Goal: Task Accomplishment & Management: Manage account settings

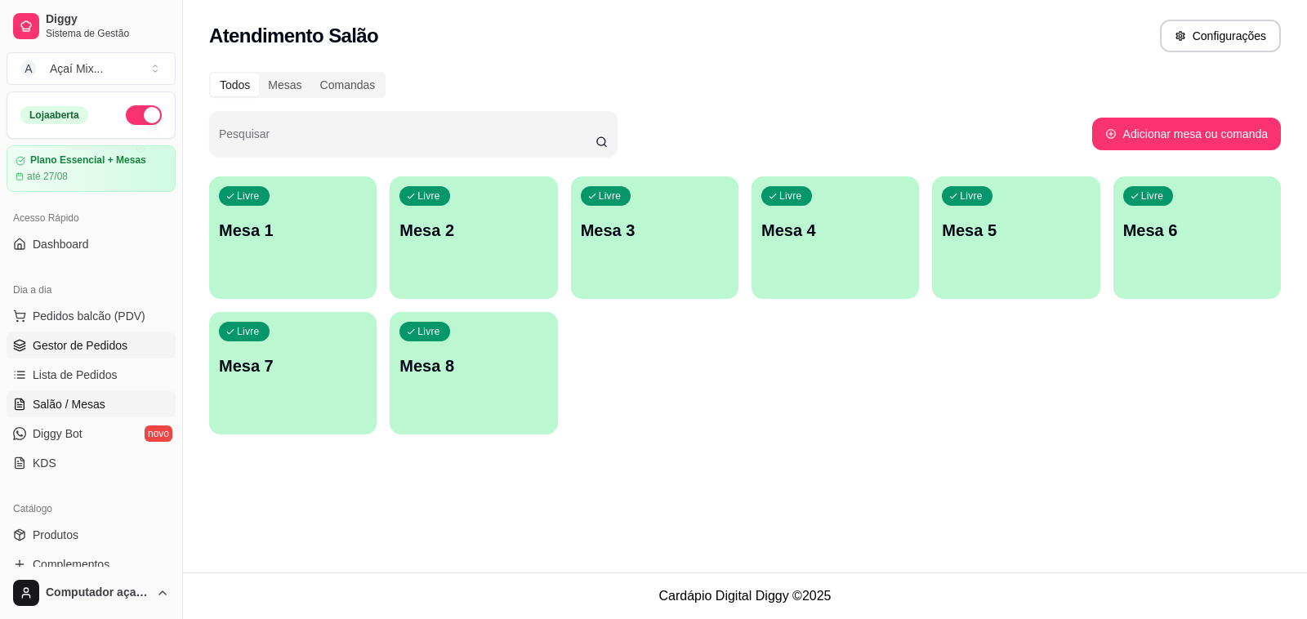
click at [100, 345] on span "Gestor de Pedidos" at bounding box center [80, 345] width 95 height 16
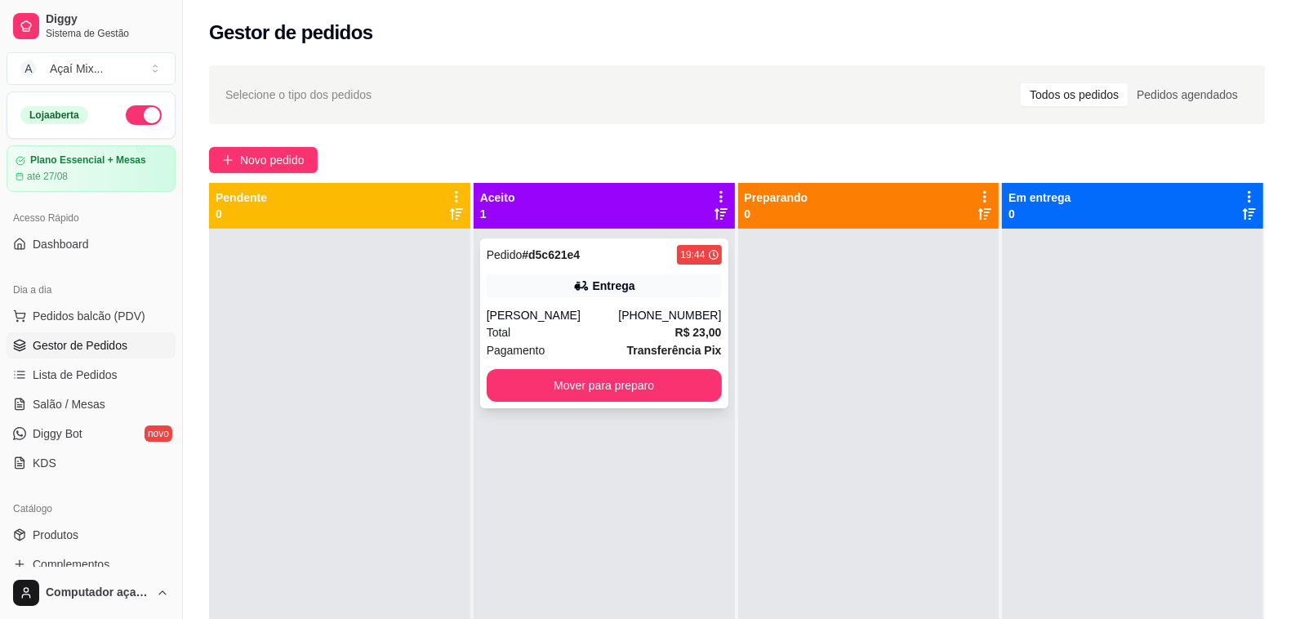
click at [641, 336] on div "Total R$ 23,00" at bounding box center [604, 332] width 235 height 18
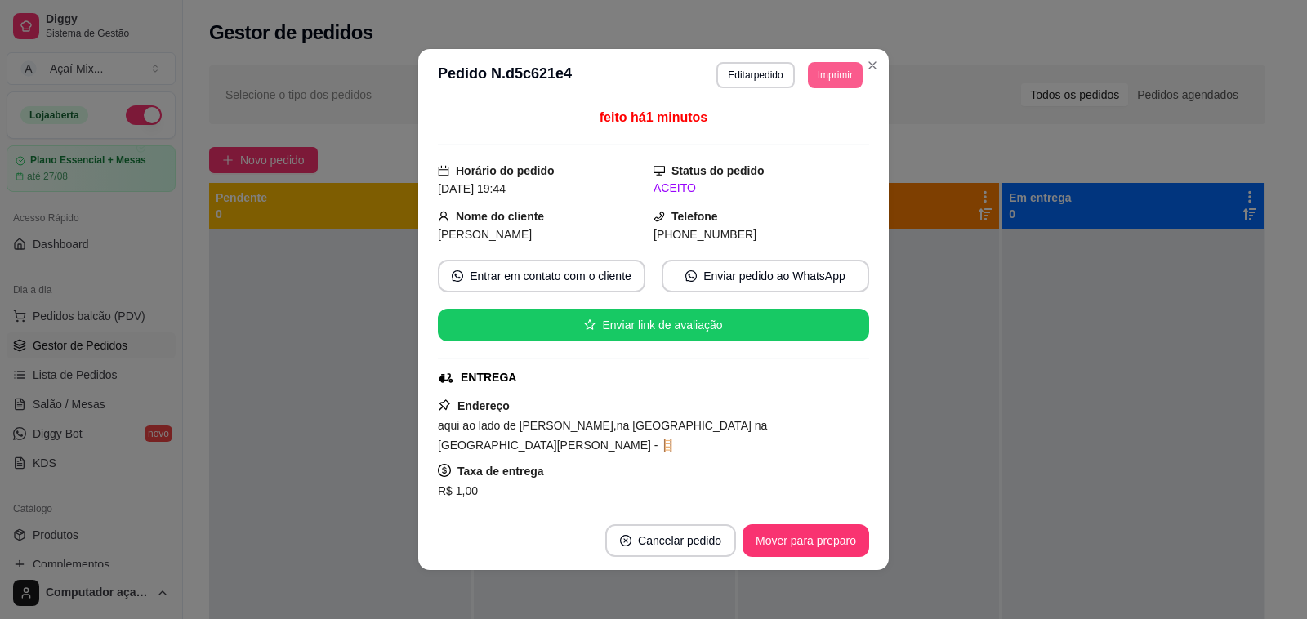
click at [815, 74] on button "Imprimir" at bounding box center [835, 75] width 55 height 26
click at [803, 131] on button "Impressora" at bounding box center [797, 132] width 114 height 25
click at [796, 540] on button "Mover para preparo" at bounding box center [805, 541] width 122 height 32
click at [796, 540] on div "Mover para preparo" at bounding box center [793, 540] width 149 height 33
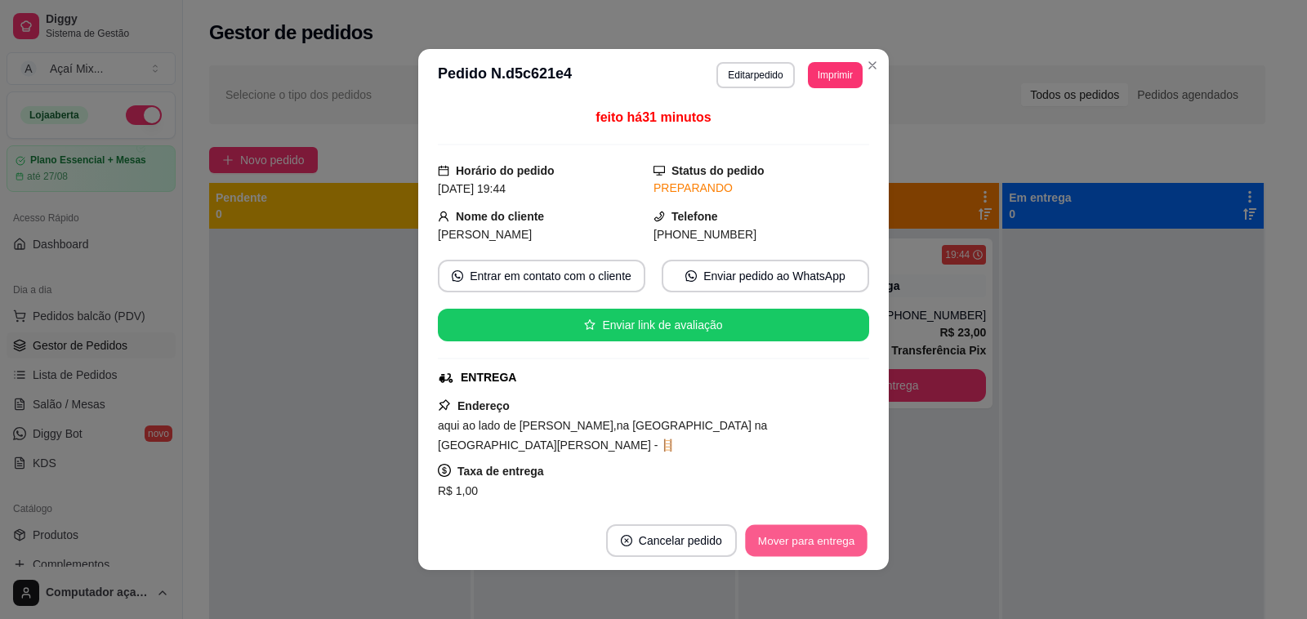
click at [796, 540] on button "Mover para entrega" at bounding box center [806, 541] width 122 height 32
click at [796, 540] on div "Mover para entrega" at bounding box center [794, 540] width 149 height 33
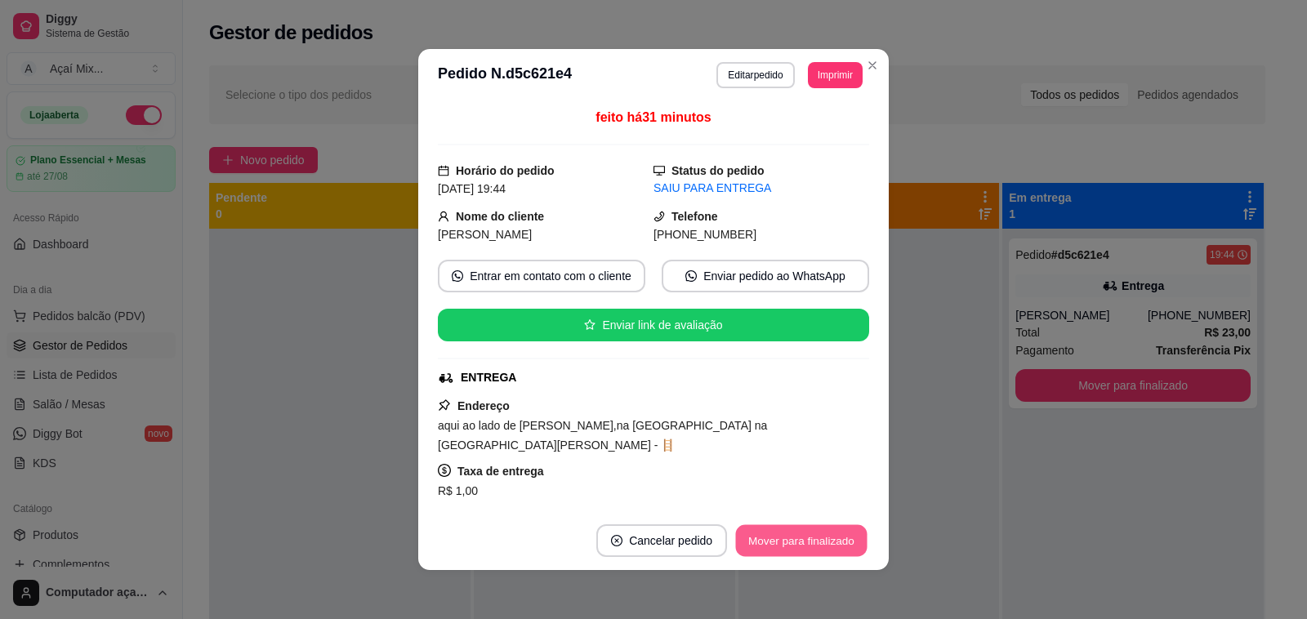
click at [796, 540] on button "Mover para finalizado" at bounding box center [801, 541] width 131 height 32
click at [796, 540] on div "Mover para finalizado" at bounding box center [789, 540] width 158 height 33
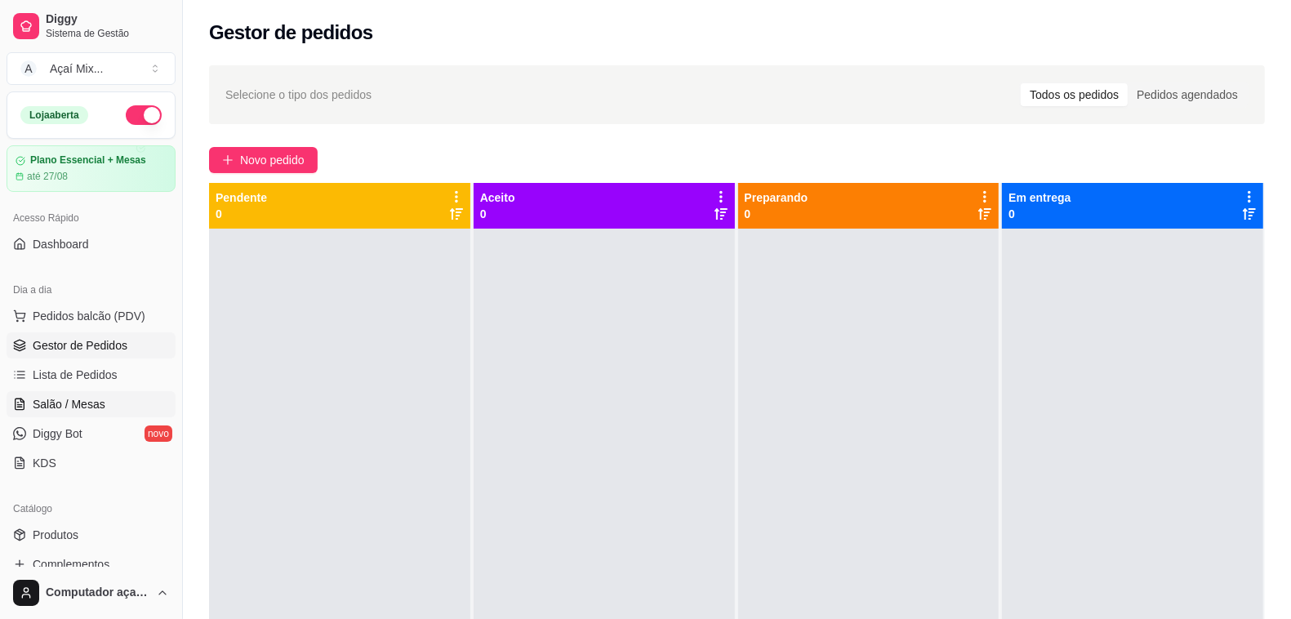
click at [69, 394] on link "Salão / Mesas" at bounding box center [91, 404] width 169 height 26
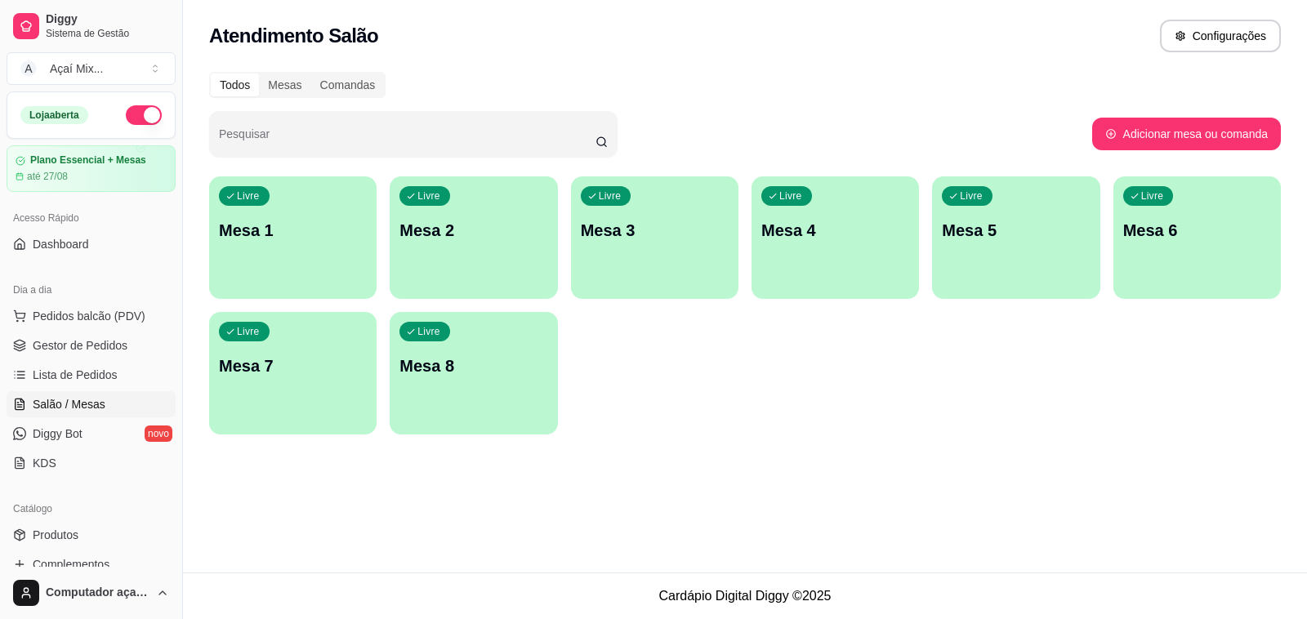
click at [290, 256] on div "Livre Mesa 1" at bounding box center [292, 227] width 167 height 103
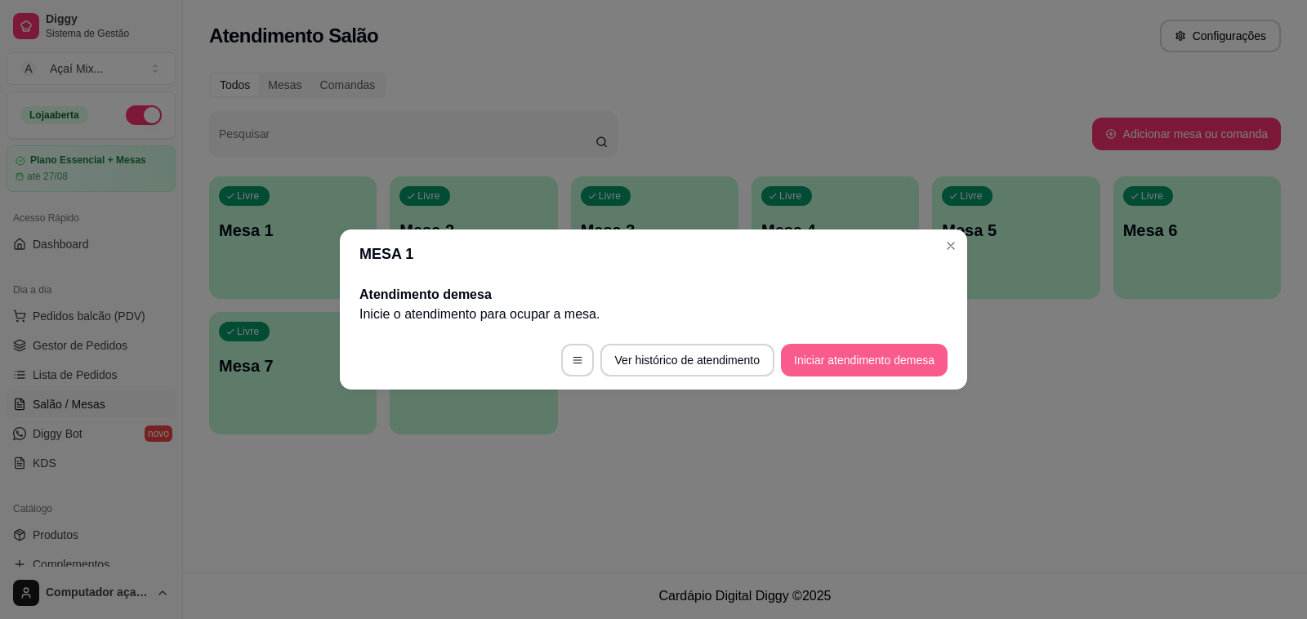
click at [818, 362] on button "Iniciar atendimento de mesa" at bounding box center [864, 360] width 167 height 33
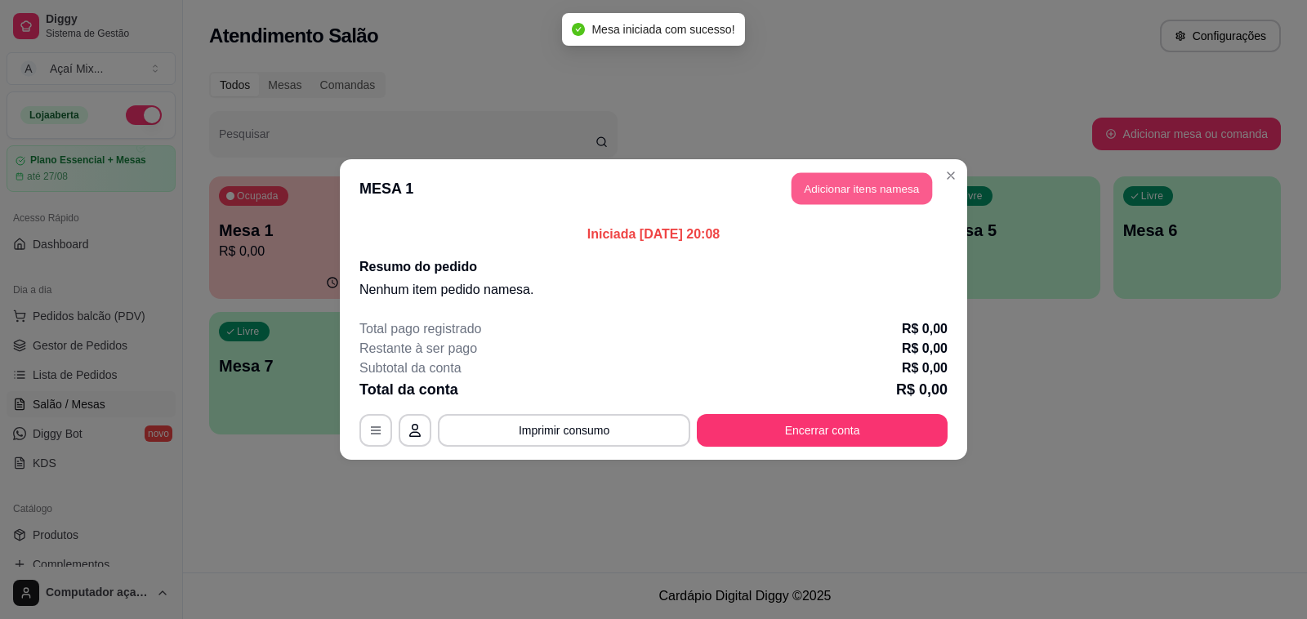
click at [818, 176] on button "Adicionar itens na mesa" at bounding box center [861, 189] width 140 height 32
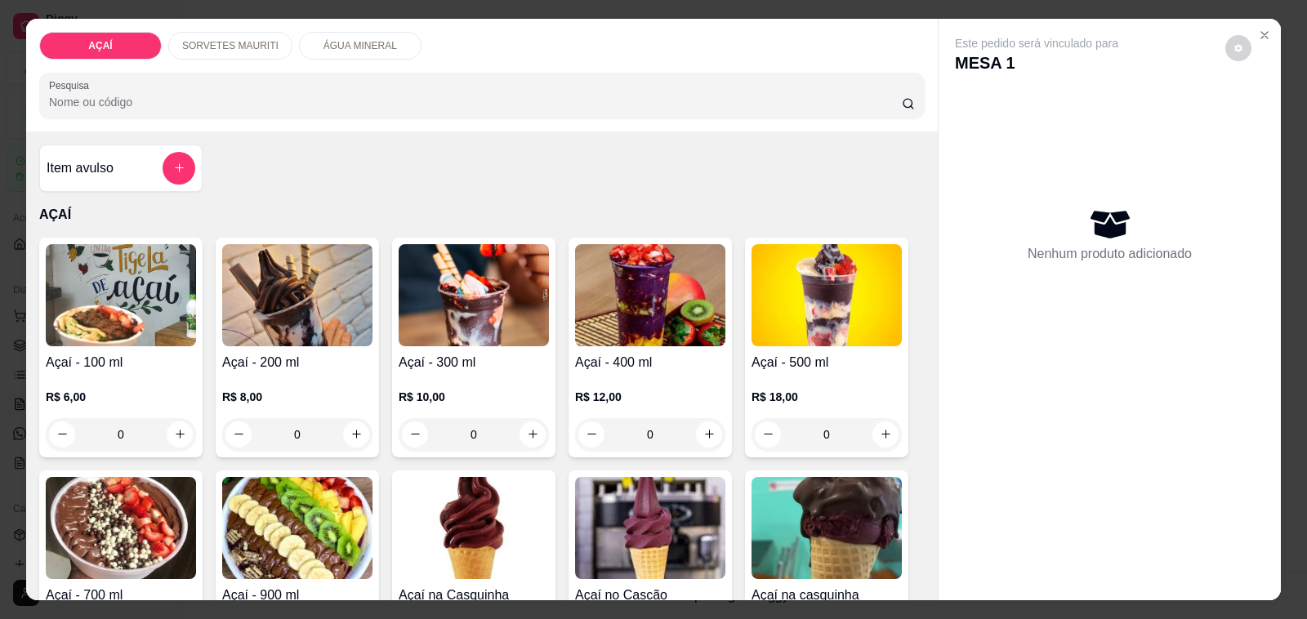
click at [439, 358] on h4 "Açaí - 300 ml" at bounding box center [474, 363] width 150 height 20
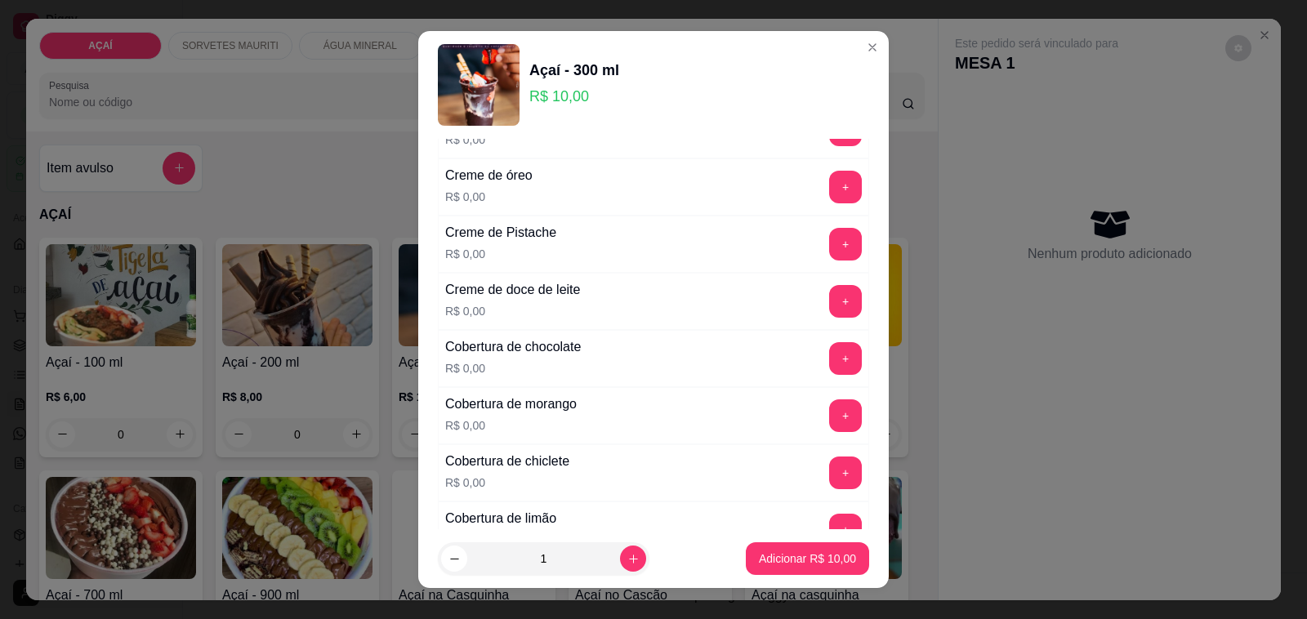
scroll to position [715, 0]
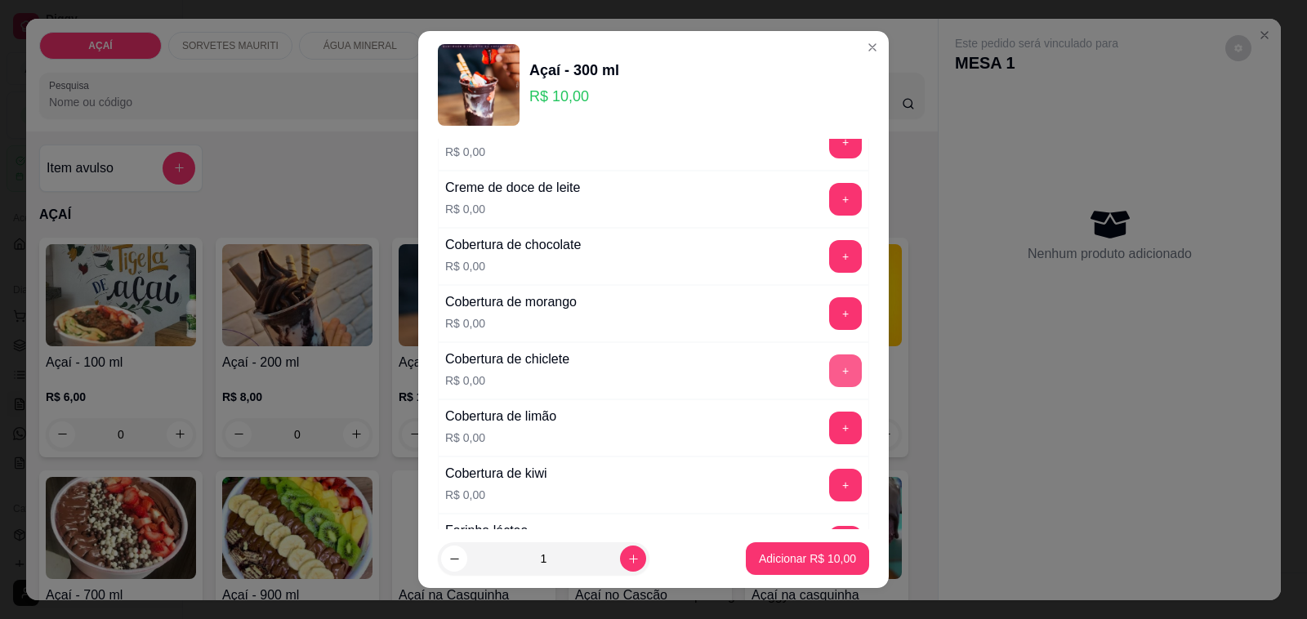
click at [829, 386] on button "+" at bounding box center [845, 370] width 33 height 33
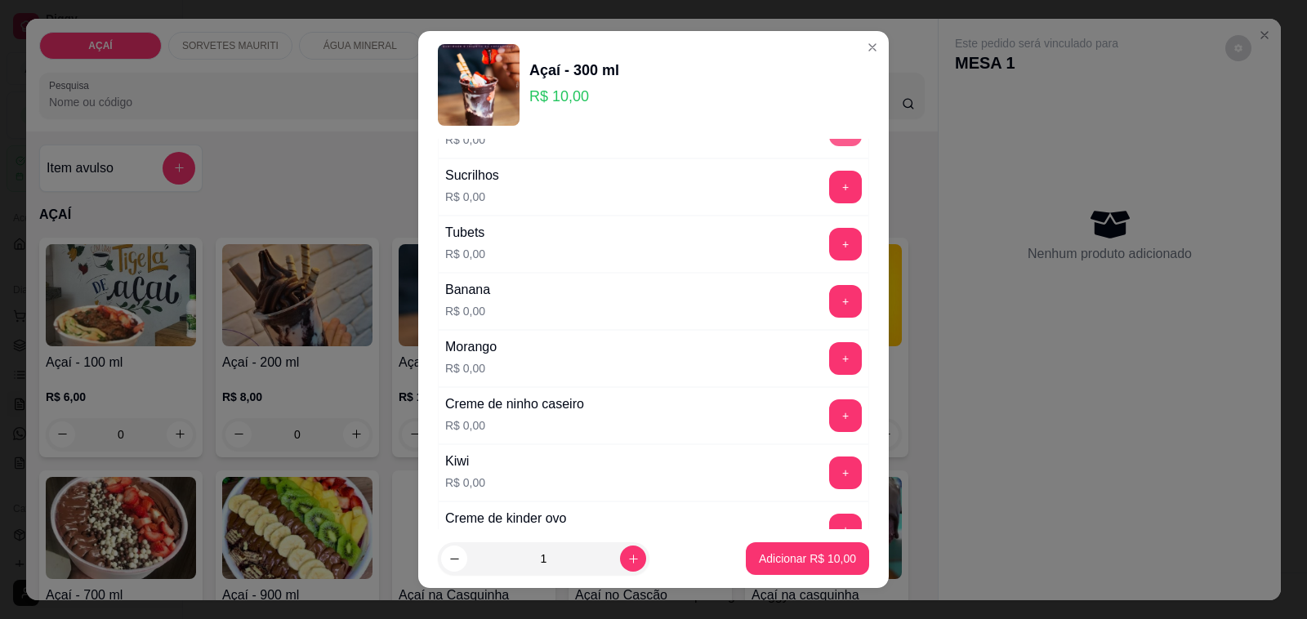
scroll to position [2207, 0]
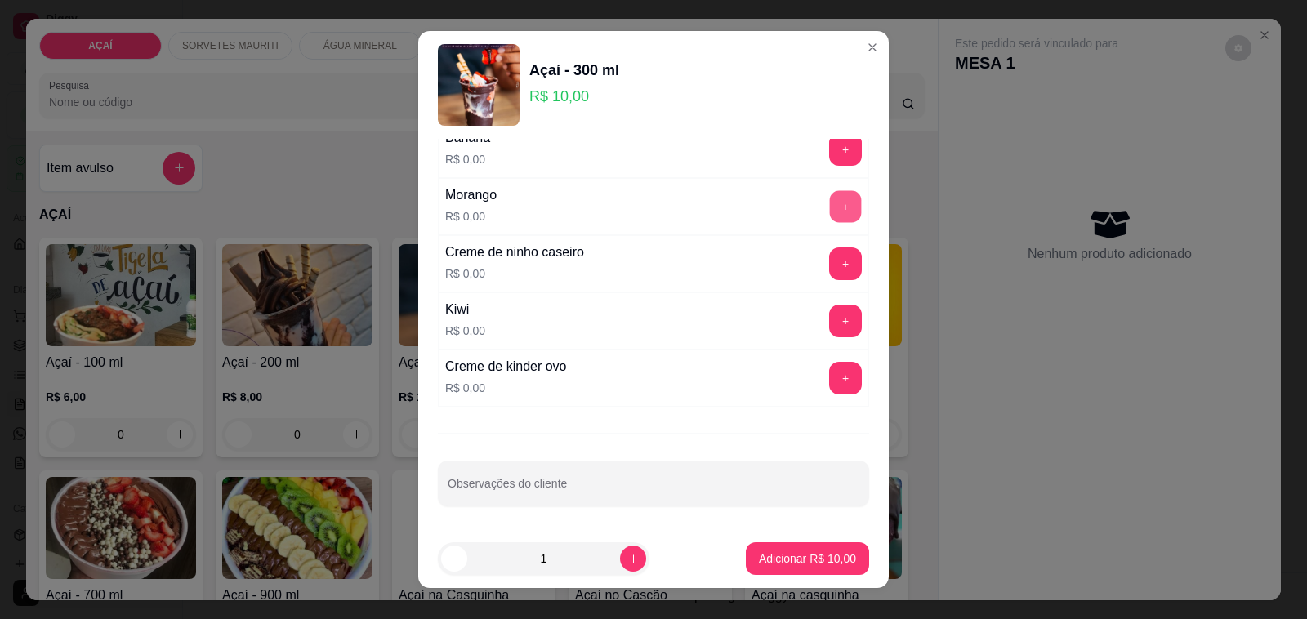
click at [830, 211] on button "+" at bounding box center [846, 207] width 32 height 32
click at [829, 262] on button "+" at bounding box center [845, 263] width 33 height 33
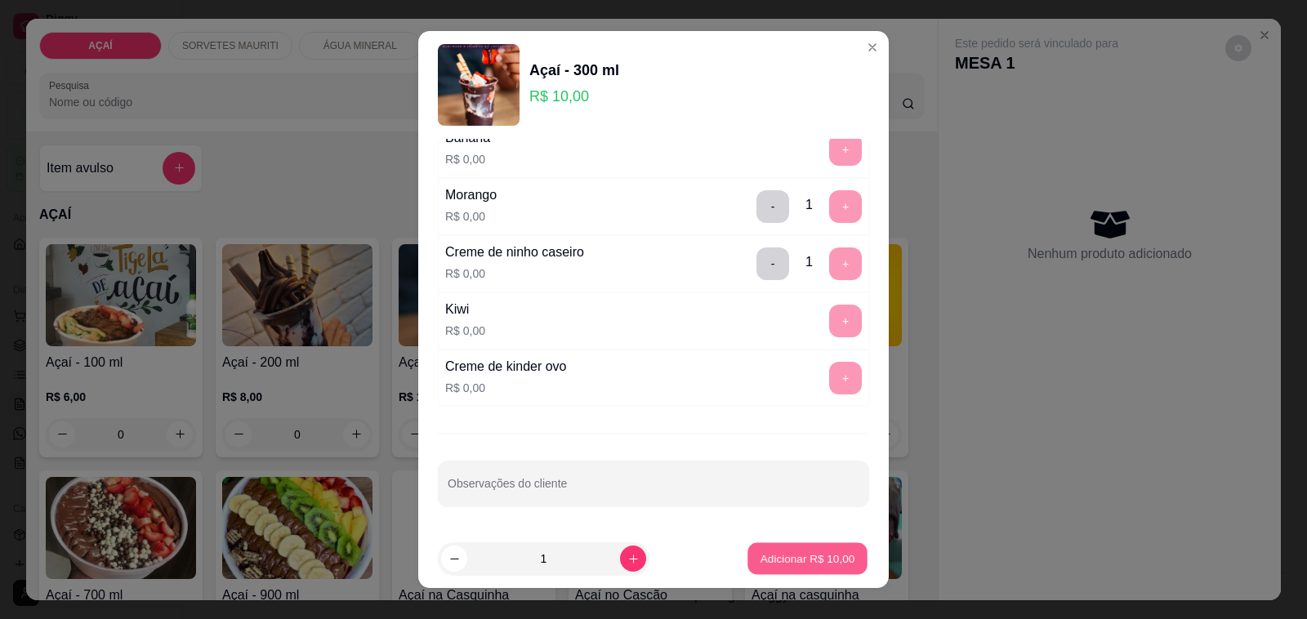
click at [782, 561] on p "Adicionar R$ 10,00" at bounding box center [807, 558] width 95 height 16
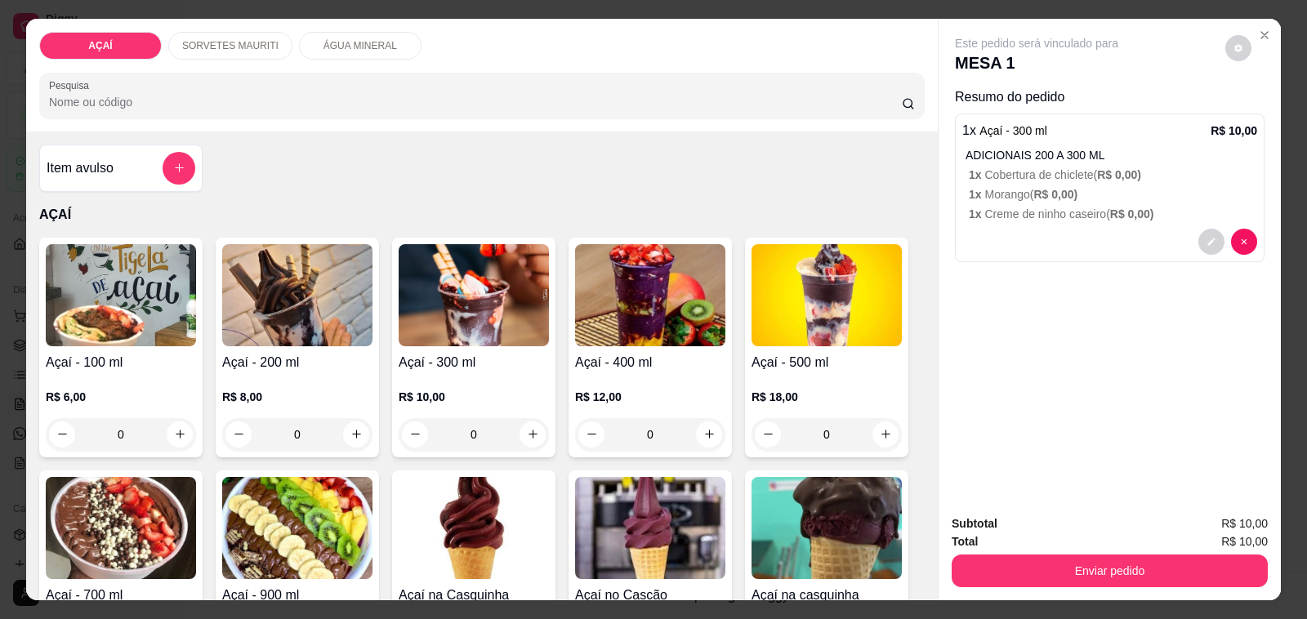
click at [478, 377] on div "R$ 10,00 0" at bounding box center [474, 411] width 150 height 78
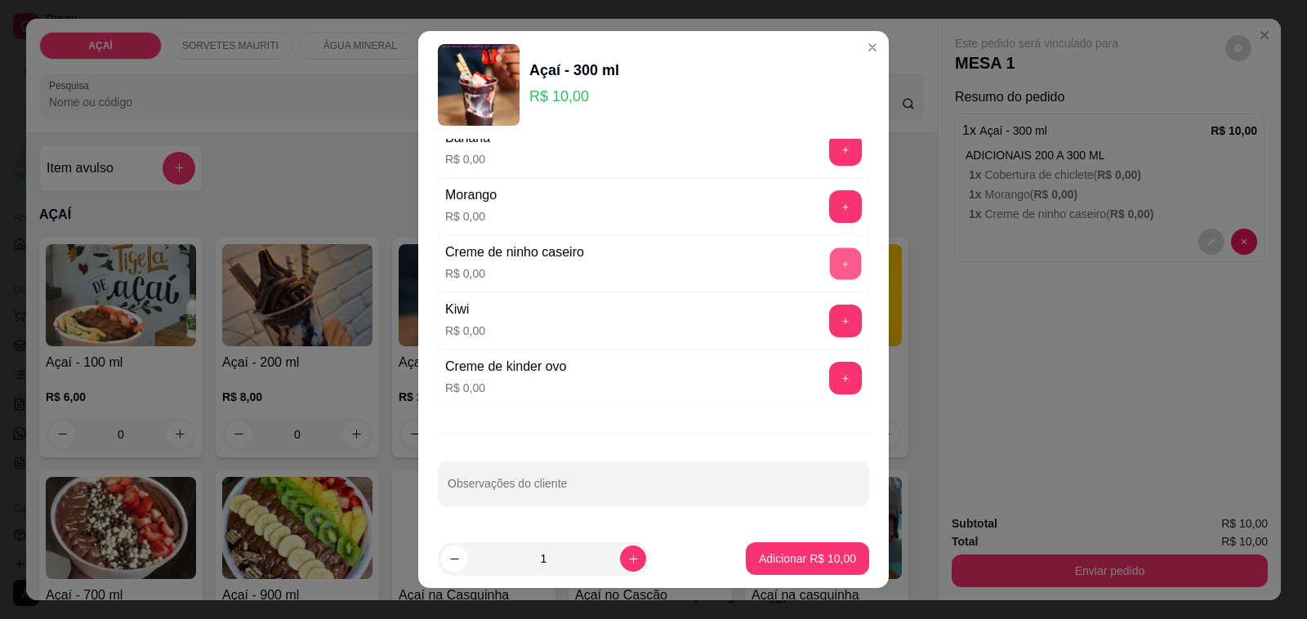
click at [830, 267] on button "+" at bounding box center [846, 264] width 32 height 32
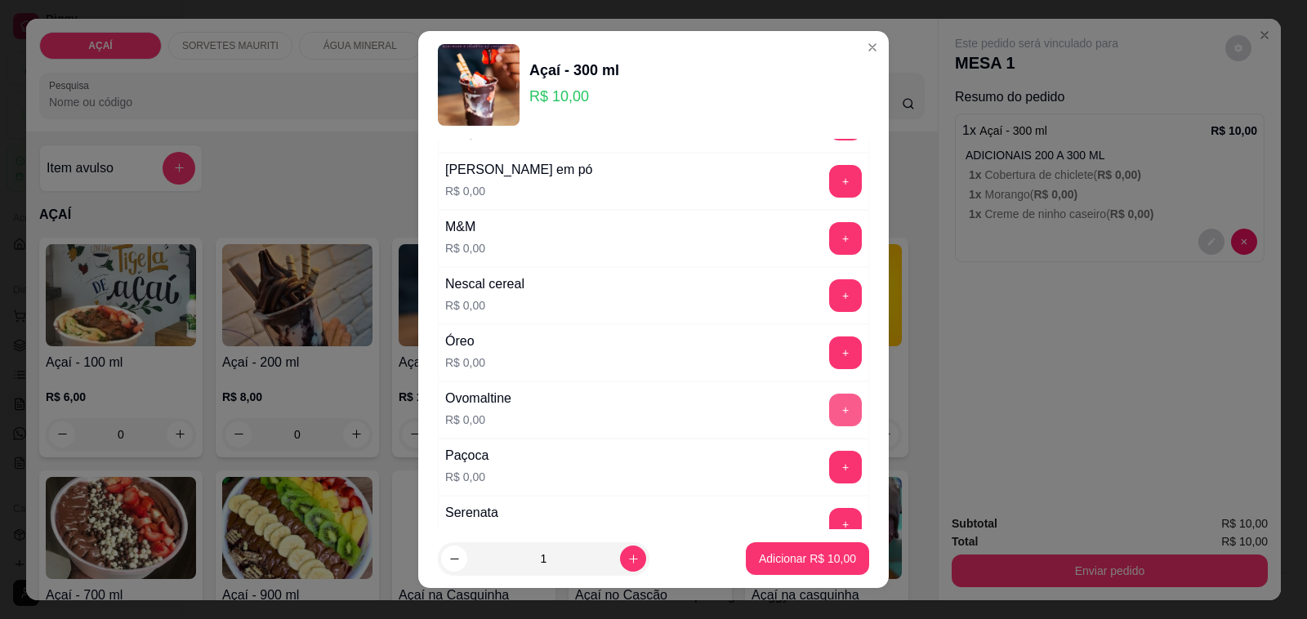
scroll to position [1595, 0]
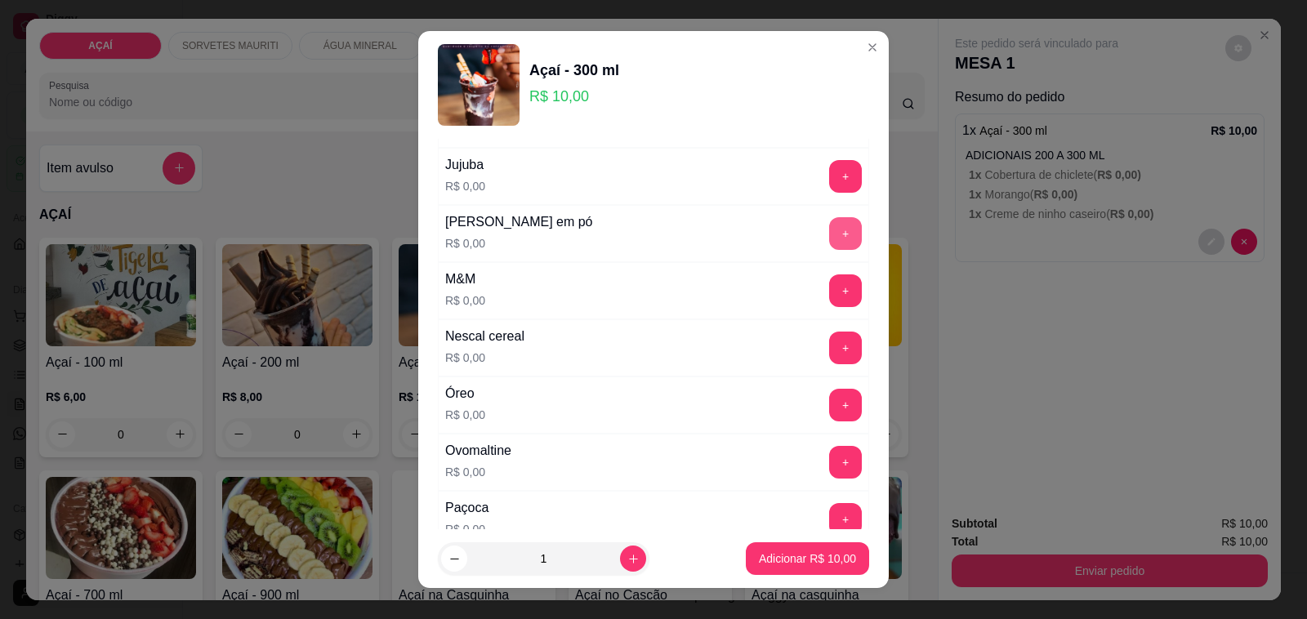
click at [829, 250] on button "+" at bounding box center [845, 233] width 33 height 33
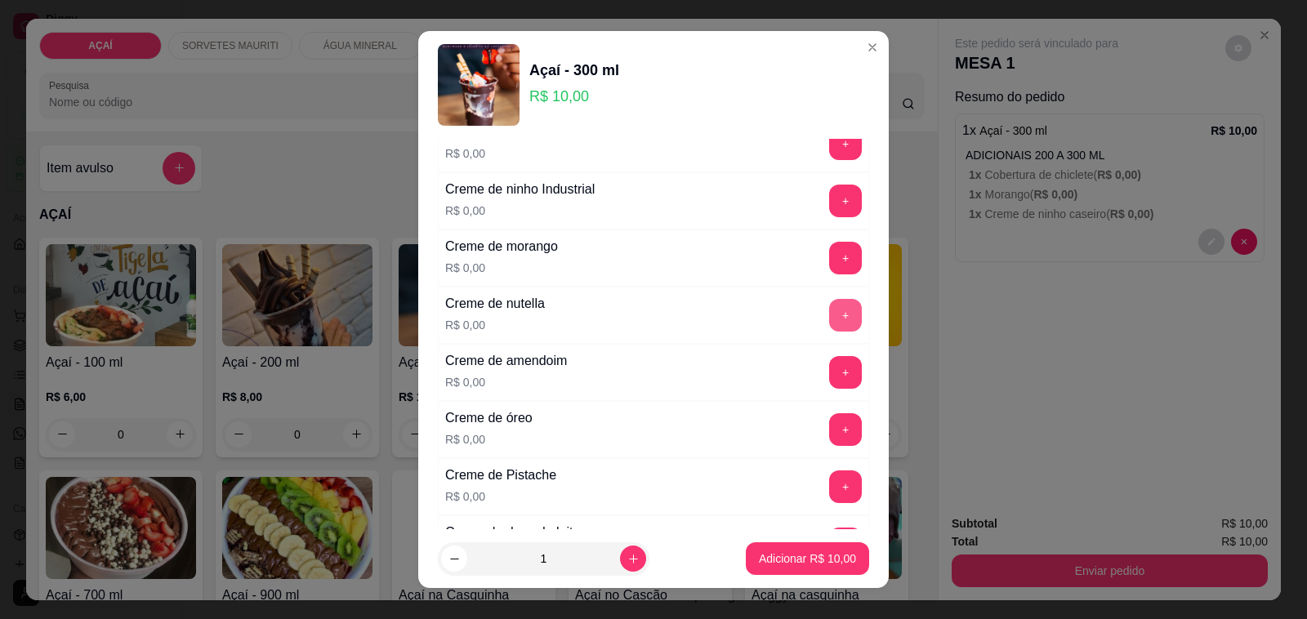
scroll to position [268, 0]
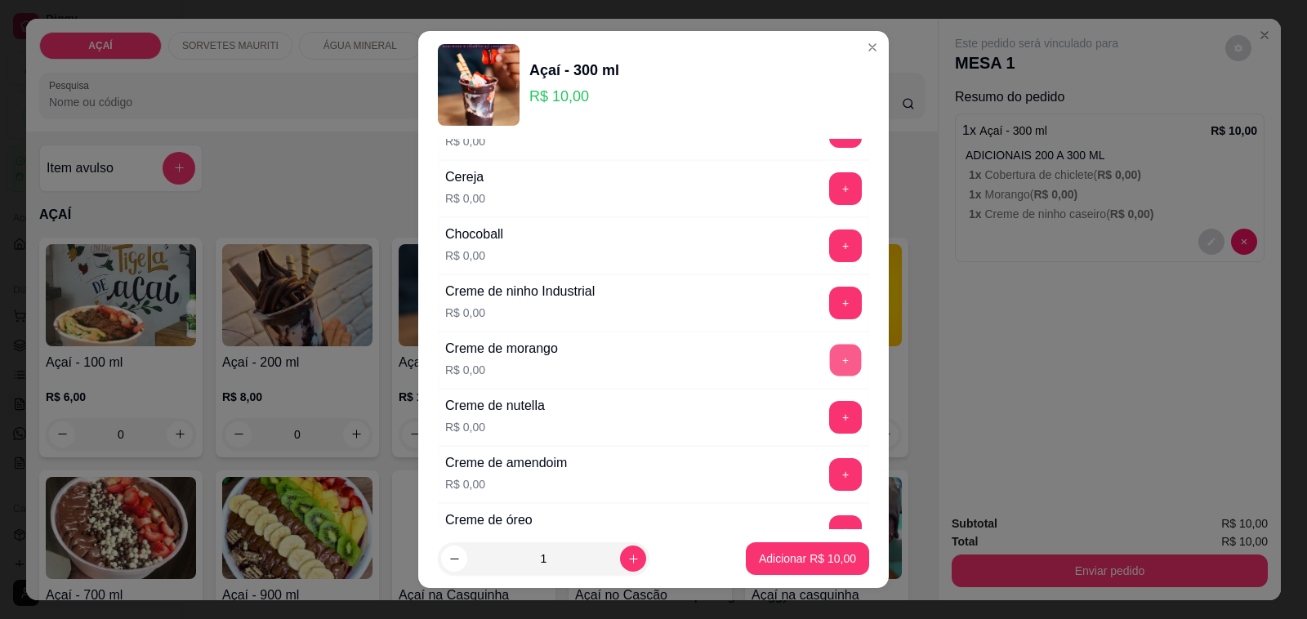
click at [830, 362] on button "+" at bounding box center [846, 361] width 32 height 32
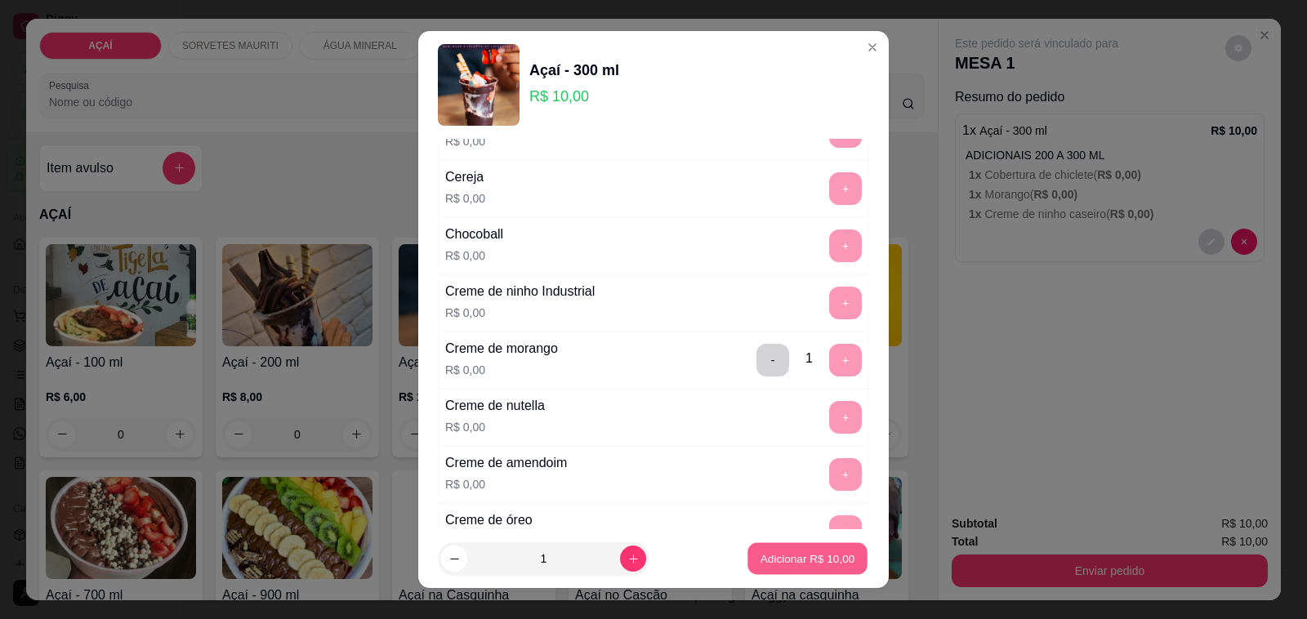
click at [781, 568] on button "Adicionar R$ 10,00" at bounding box center [807, 559] width 120 height 32
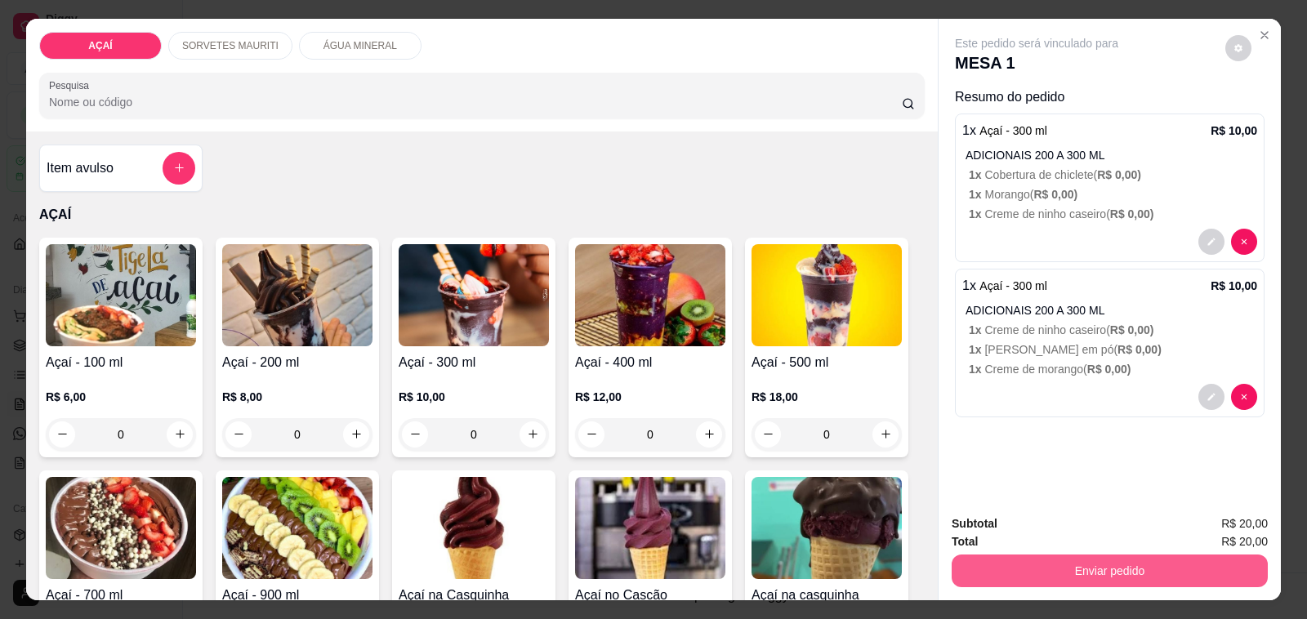
click at [1019, 556] on button "Enviar pedido" at bounding box center [1109, 571] width 316 height 33
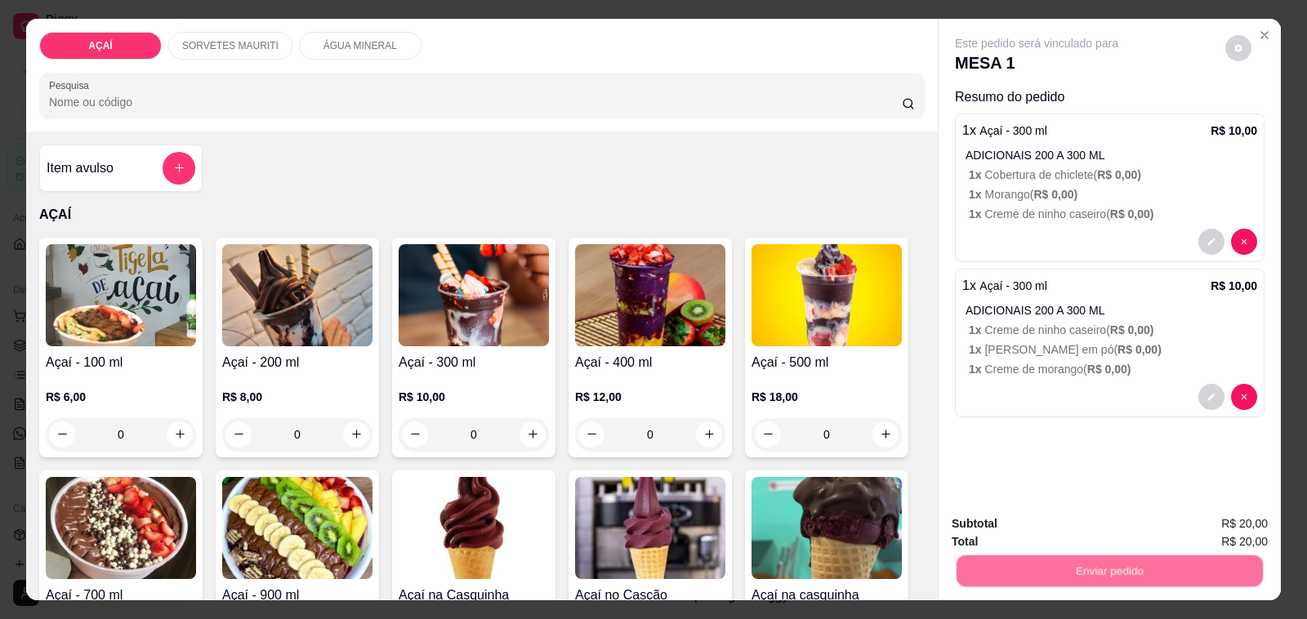
click at [1026, 514] on button "Não registrar e enviar pedido" at bounding box center [1054, 524] width 170 height 31
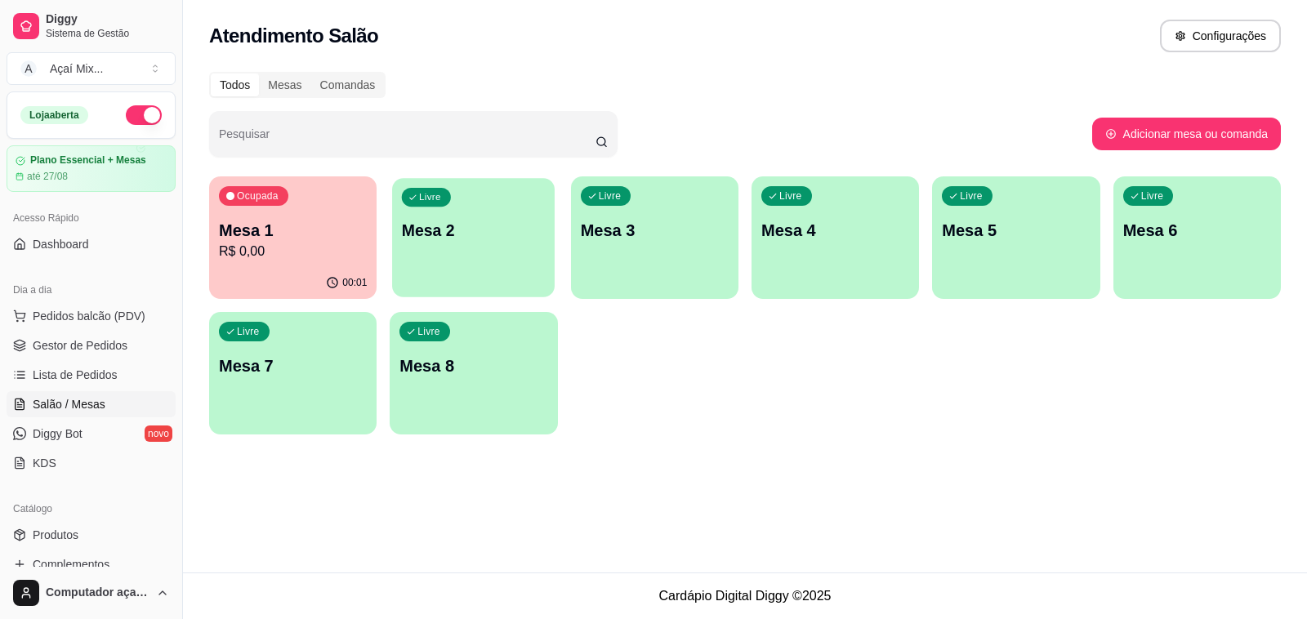
click at [419, 233] on p "Mesa 2" at bounding box center [474, 231] width 144 height 22
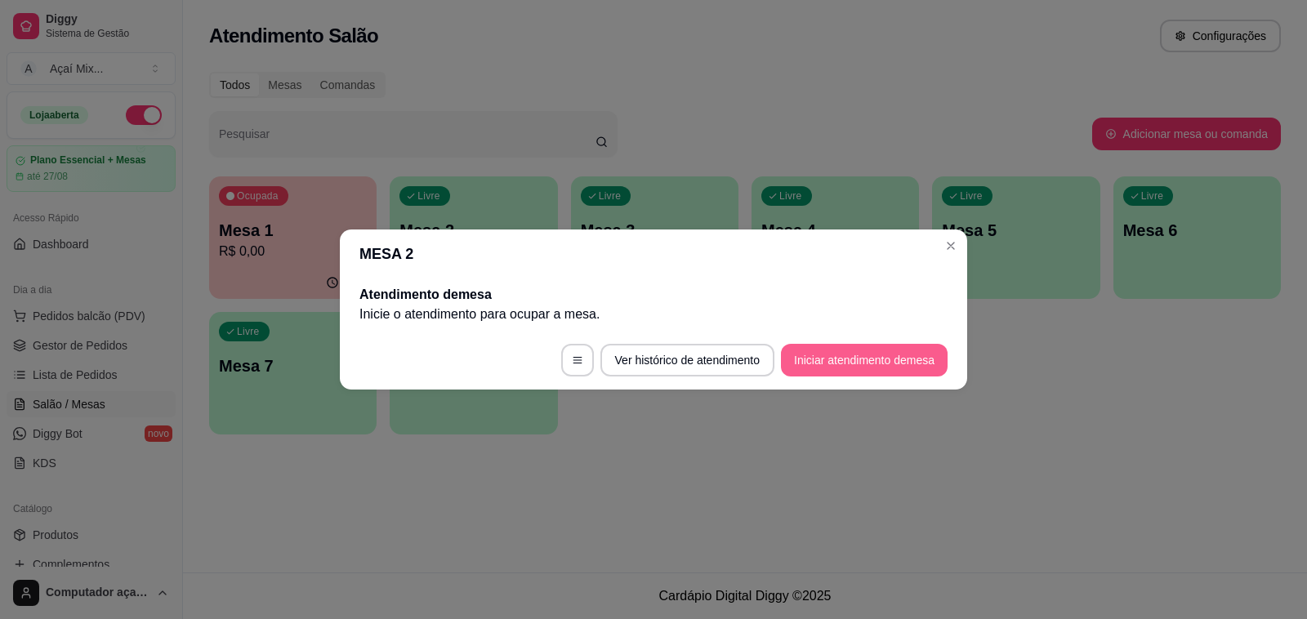
click at [892, 355] on button "Iniciar atendimento de mesa" at bounding box center [864, 360] width 167 height 33
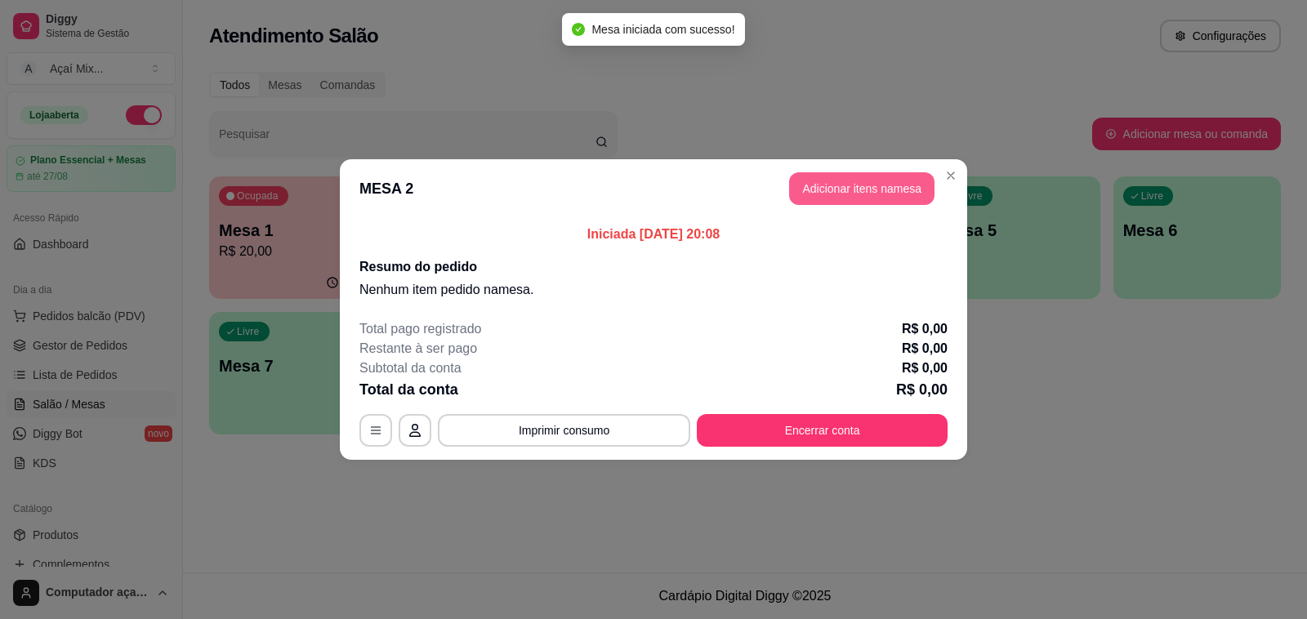
click at [803, 196] on button "Adicionar itens na mesa" at bounding box center [861, 188] width 145 height 33
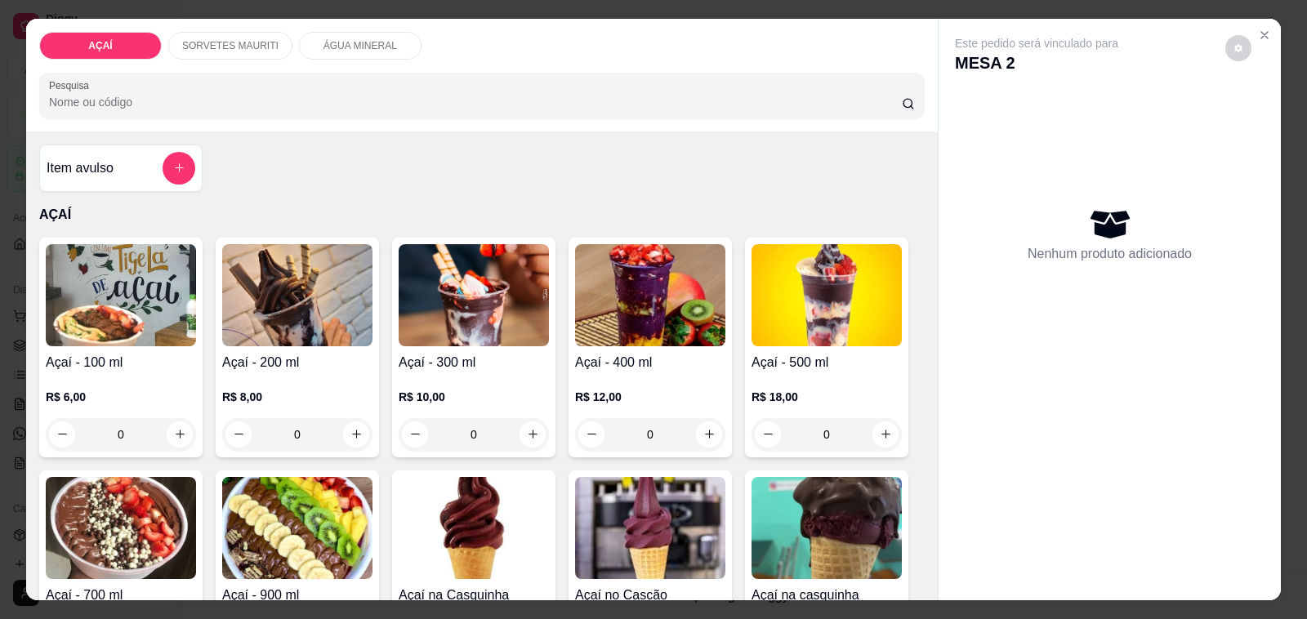
click at [298, 377] on div "R$ 8,00 0" at bounding box center [297, 411] width 150 height 78
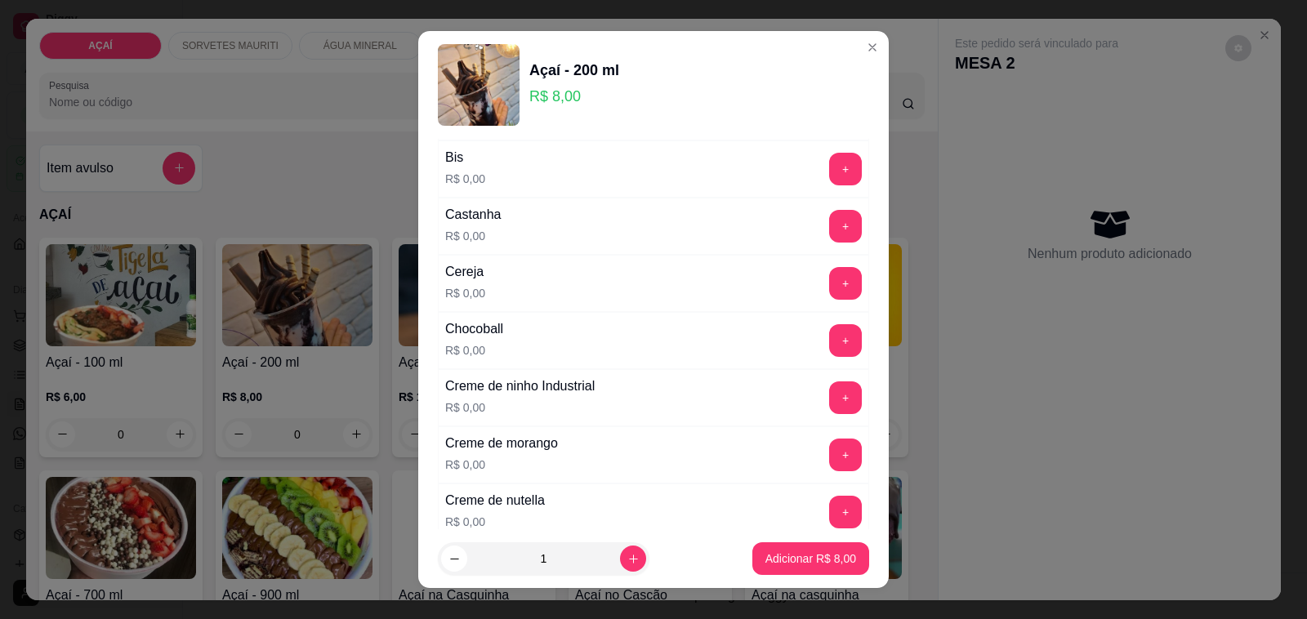
scroll to position [204, 0]
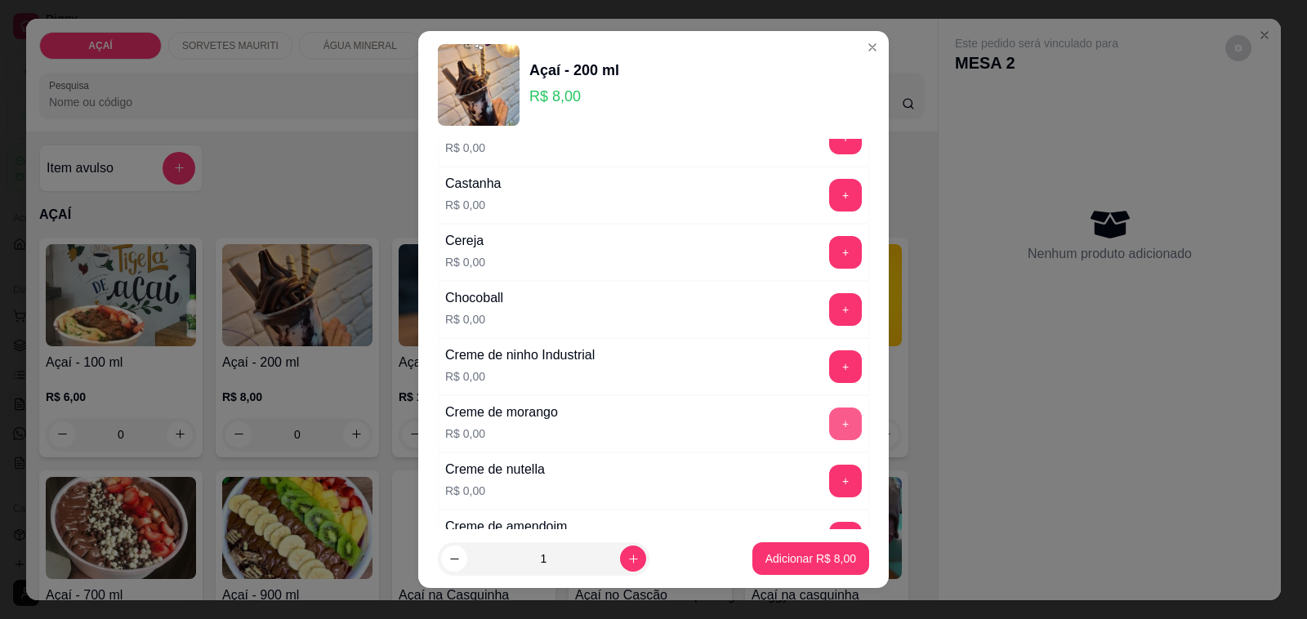
click at [829, 429] on button "+" at bounding box center [845, 424] width 33 height 33
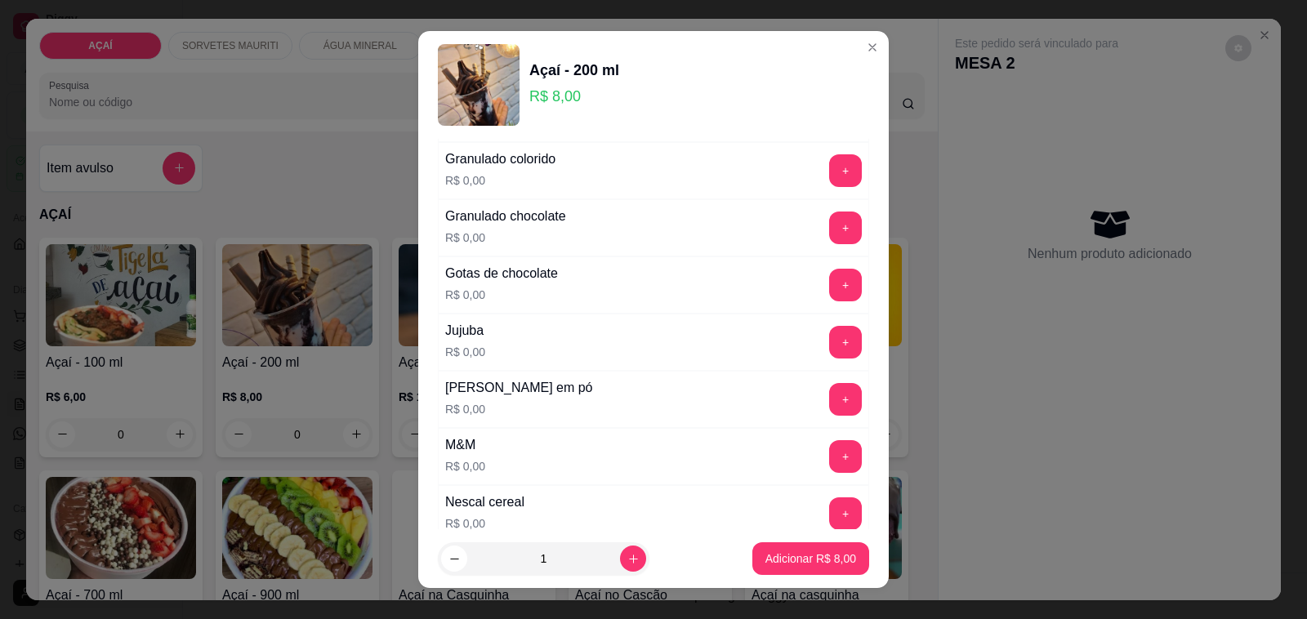
scroll to position [1531, 0]
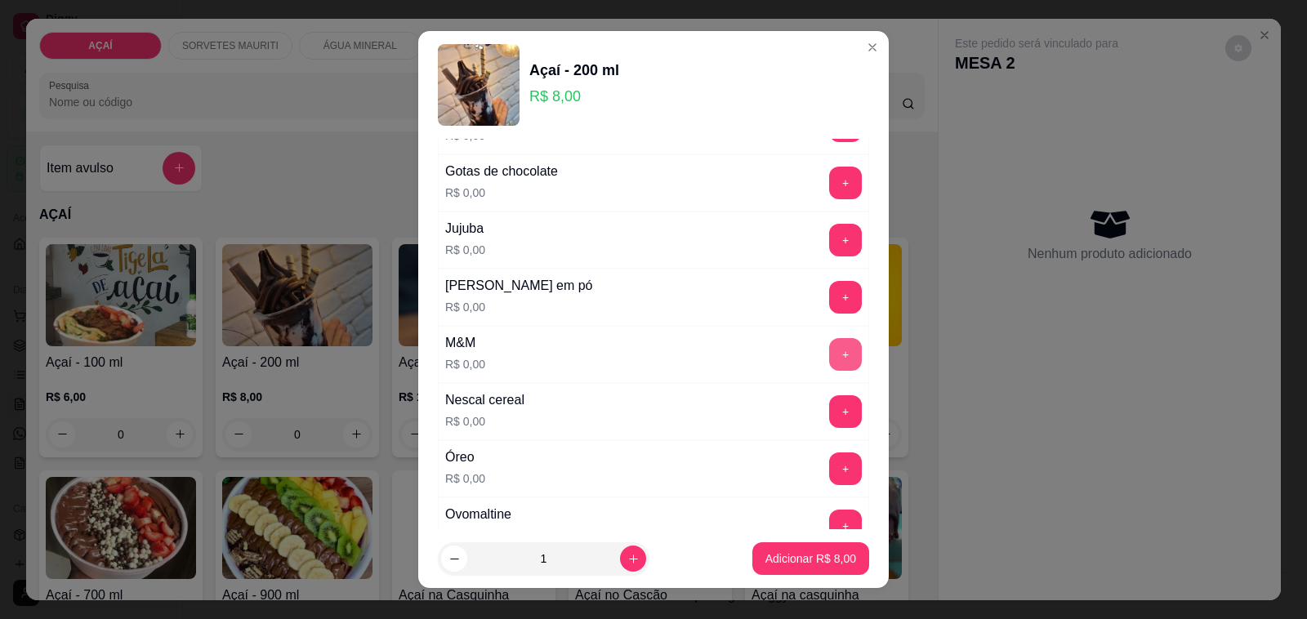
click at [829, 371] on button "+" at bounding box center [845, 354] width 33 height 33
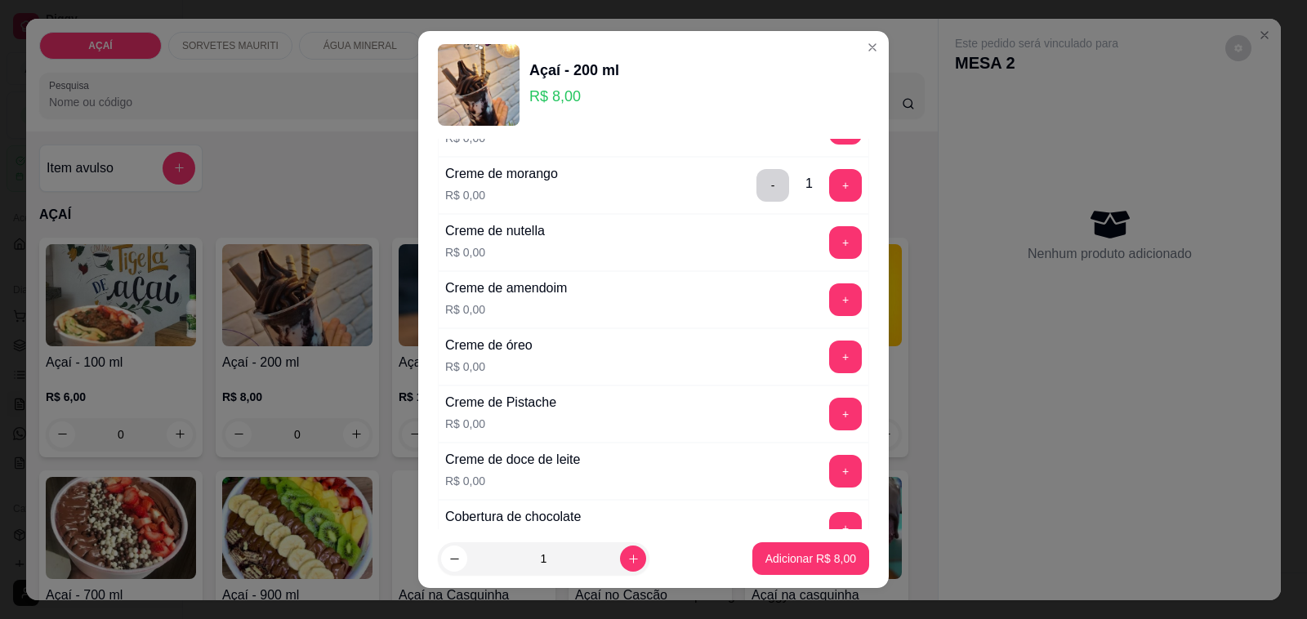
scroll to position [408, 0]
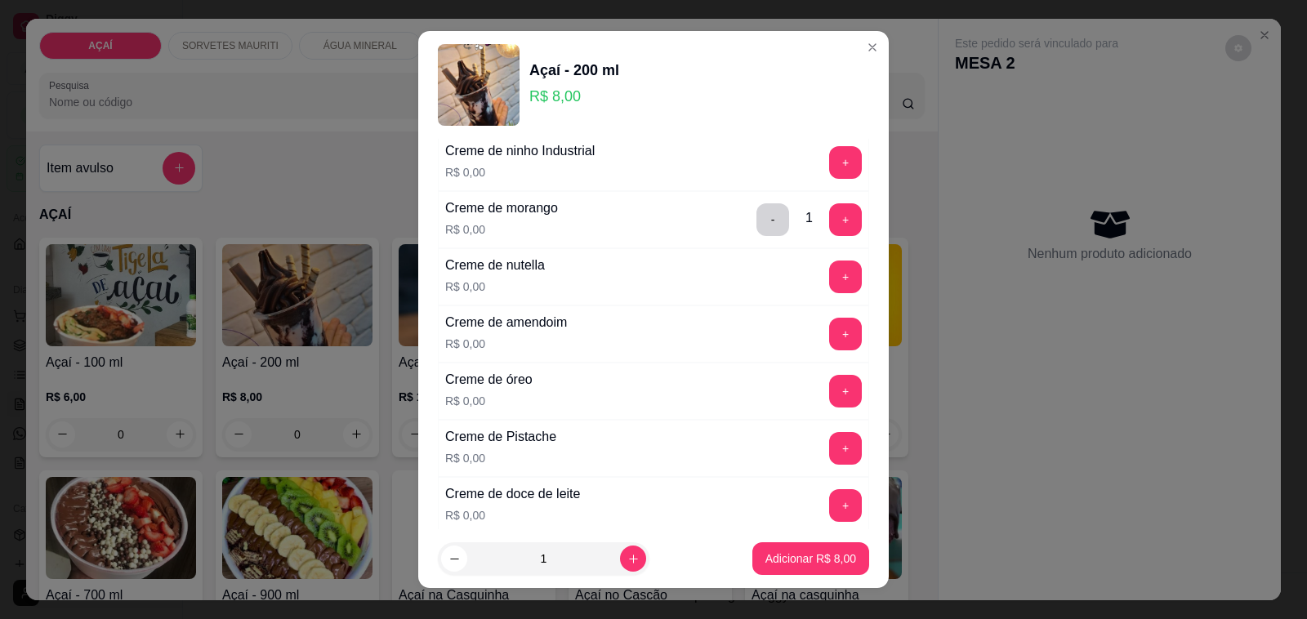
click at [829, 280] on button "+" at bounding box center [845, 277] width 33 height 33
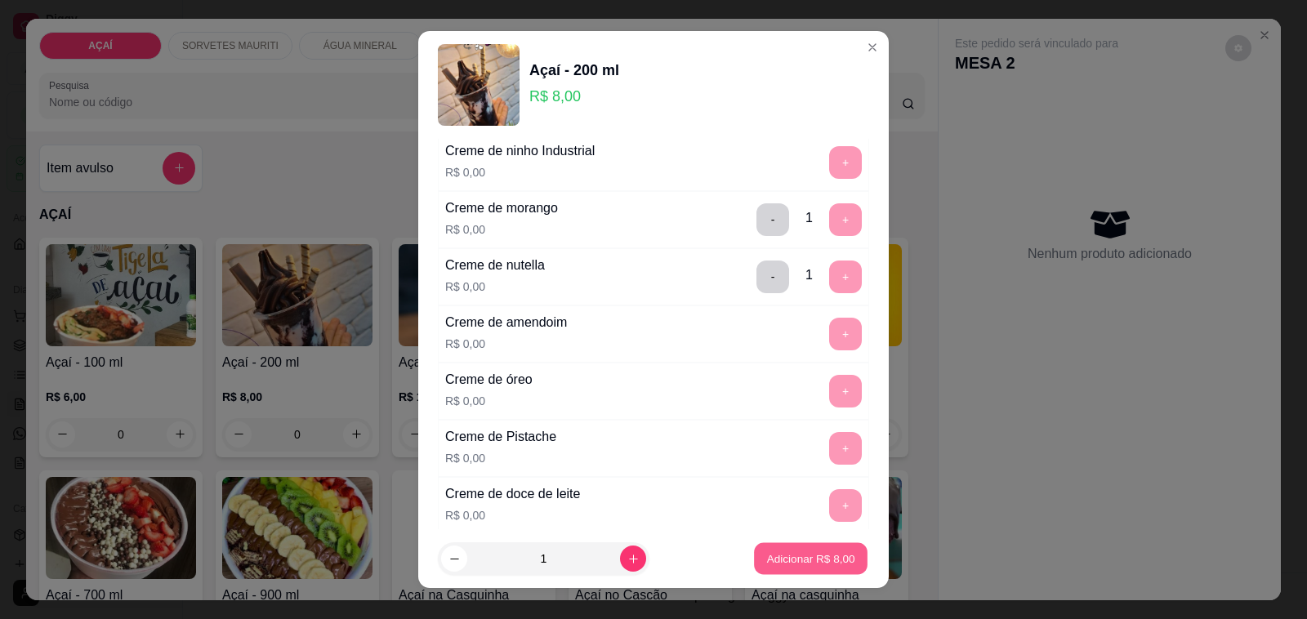
click at [833, 565] on button "Adicionar R$ 8,00" at bounding box center [811, 559] width 114 height 32
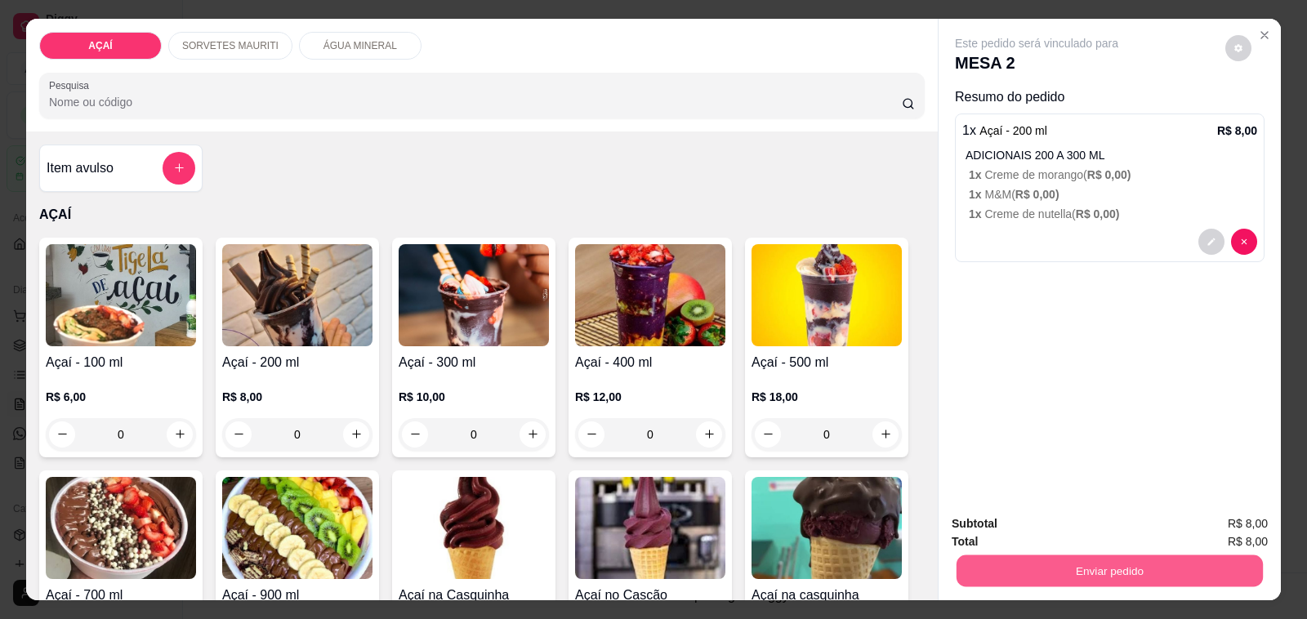
click at [991, 557] on button "Enviar pedido" at bounding box center [1109, 571] width 306 height 32
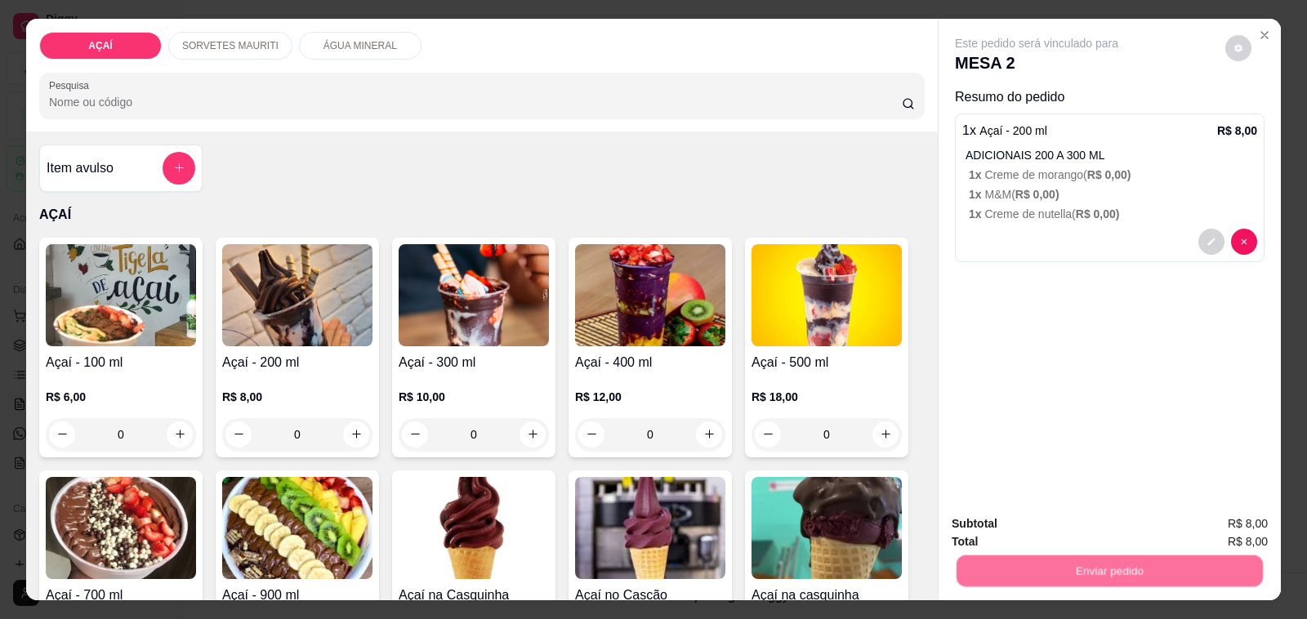
click at [1022, 517] on button "Não registrar e enviar pedido" at bounding box center [1054, 524] width 170 height 31
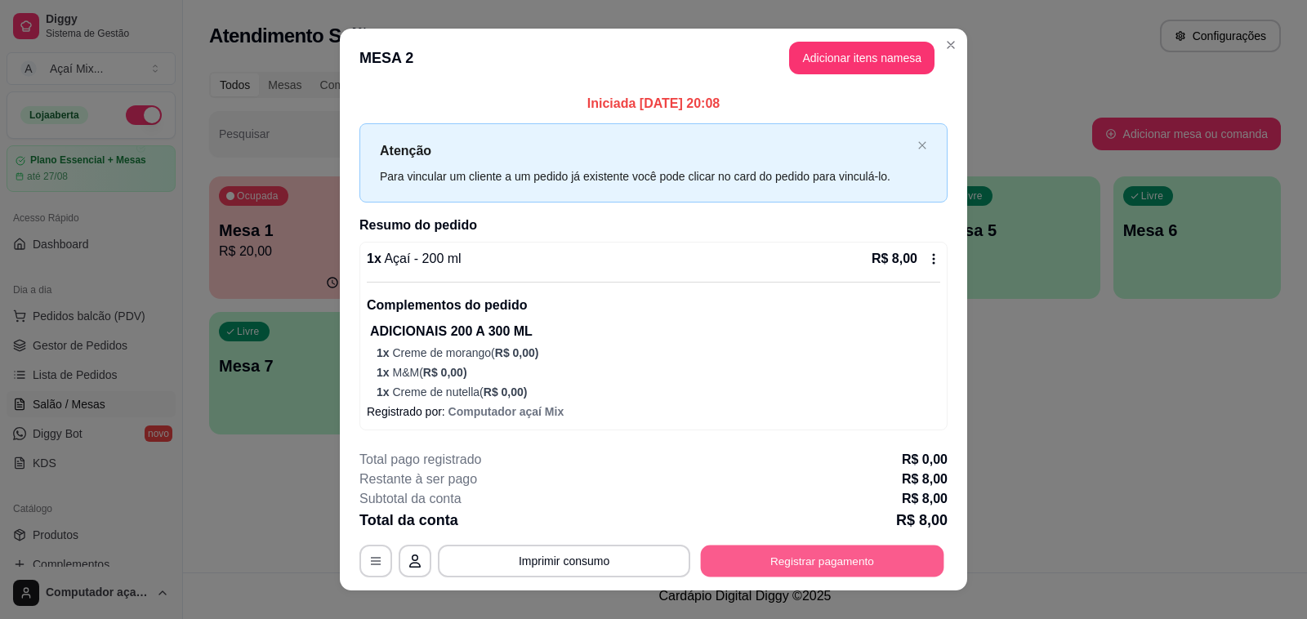
click at [831, 560] on button "Registrar pagamento" at bounding box center [822, 562] width 243 height 32
click at [789, 562] on button "Registrar pagamento" at bounding box center [822, 562] width 243 height 32
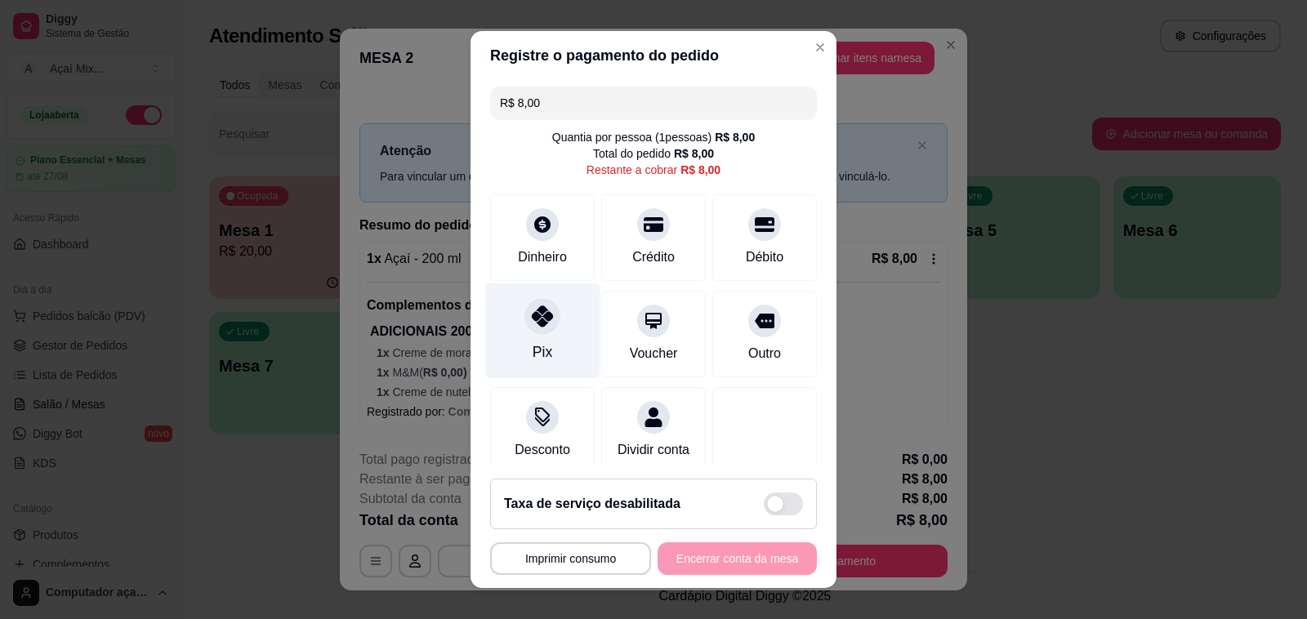
click at [506, 315] on div "Pix" at bounding box center [542, 331] width 115 height 96
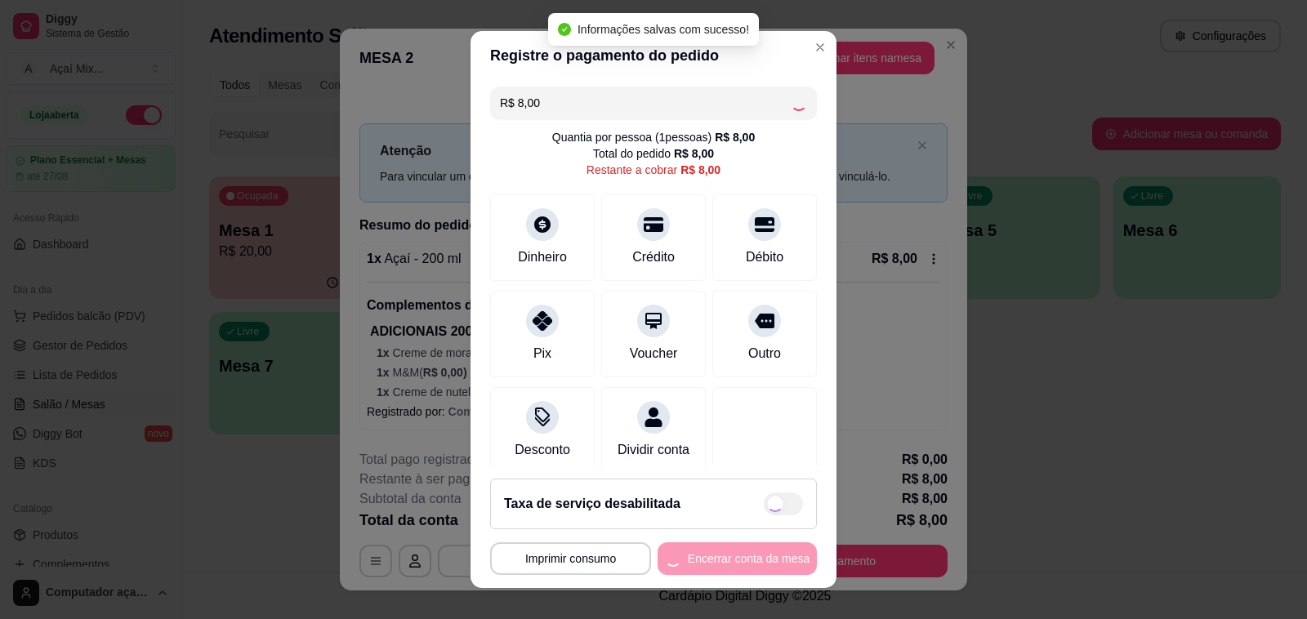
type input "R$ 0,00"
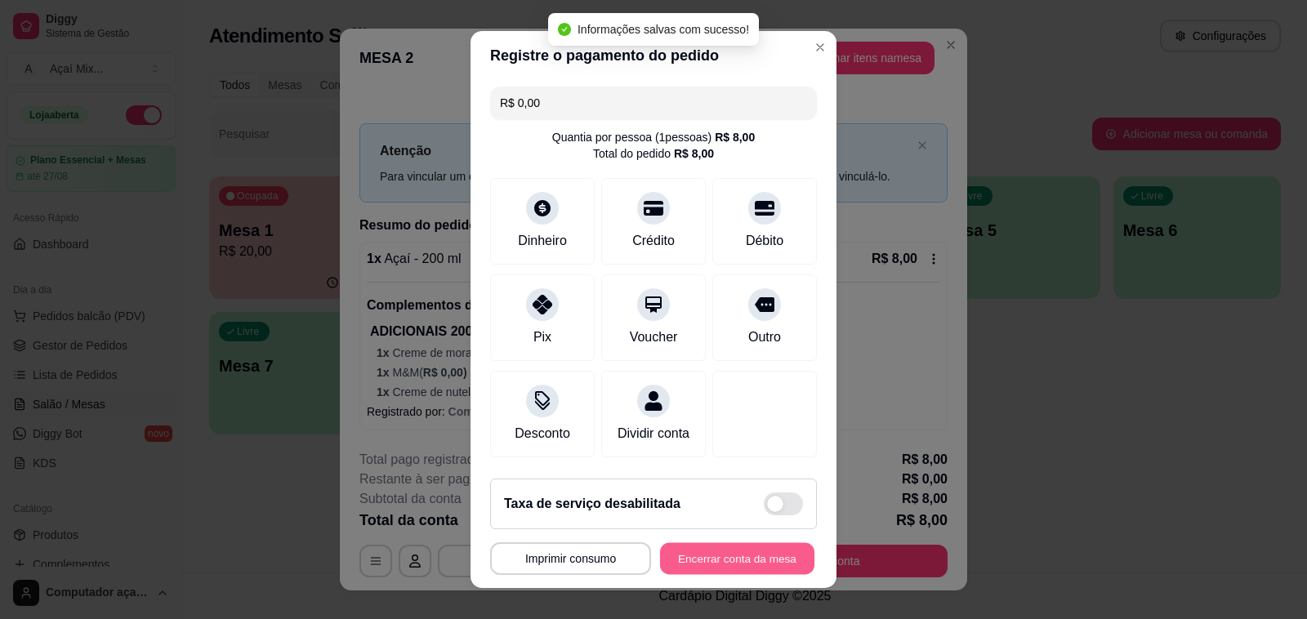
click at [712, 566] on button "Encerrar conta da mesa" at bounding box center [737, 559] width 154 height 32
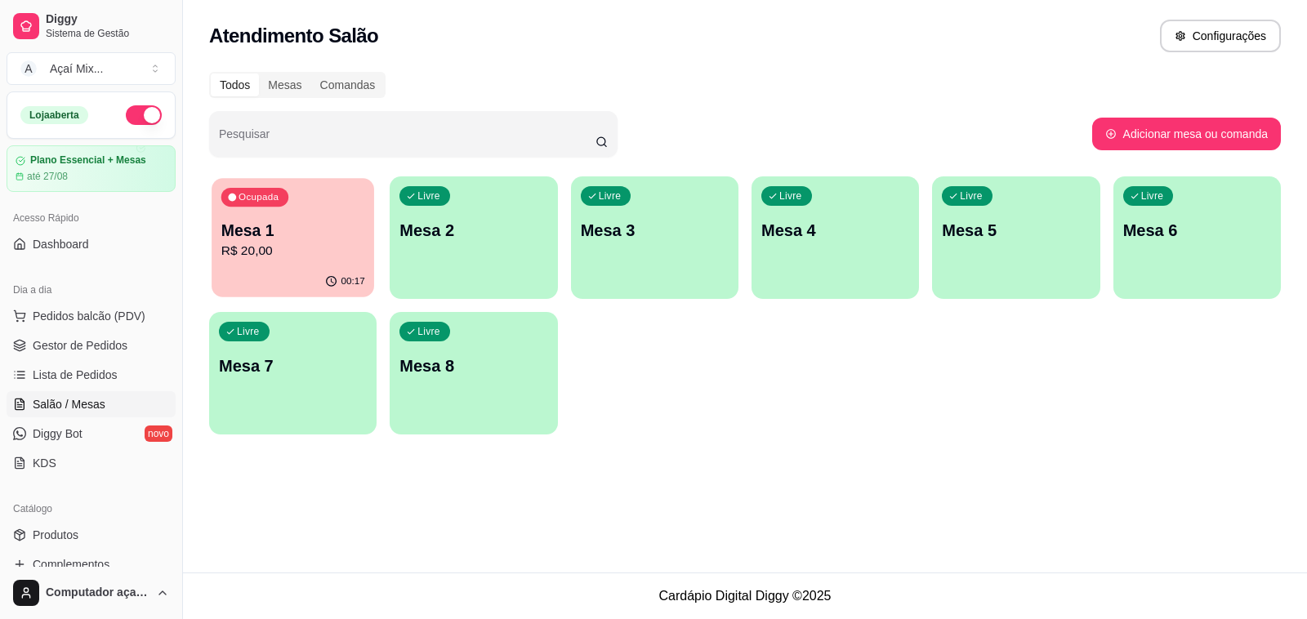
click at [212, 243] on div "Ocupada Mesa 1 R$ 20,00" at bounding box center [293, 222] width 163 height 88
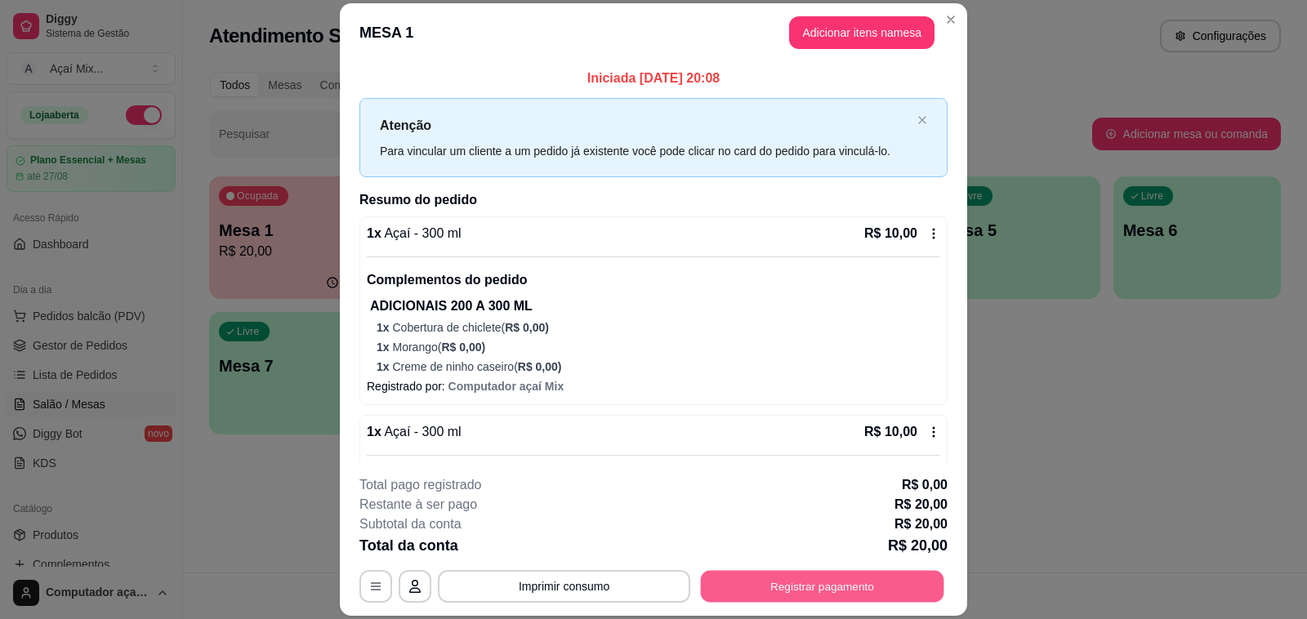
click at [785, 594] on button "Registrar pagamento" at bounding box center [822, 587] width 243 height 32
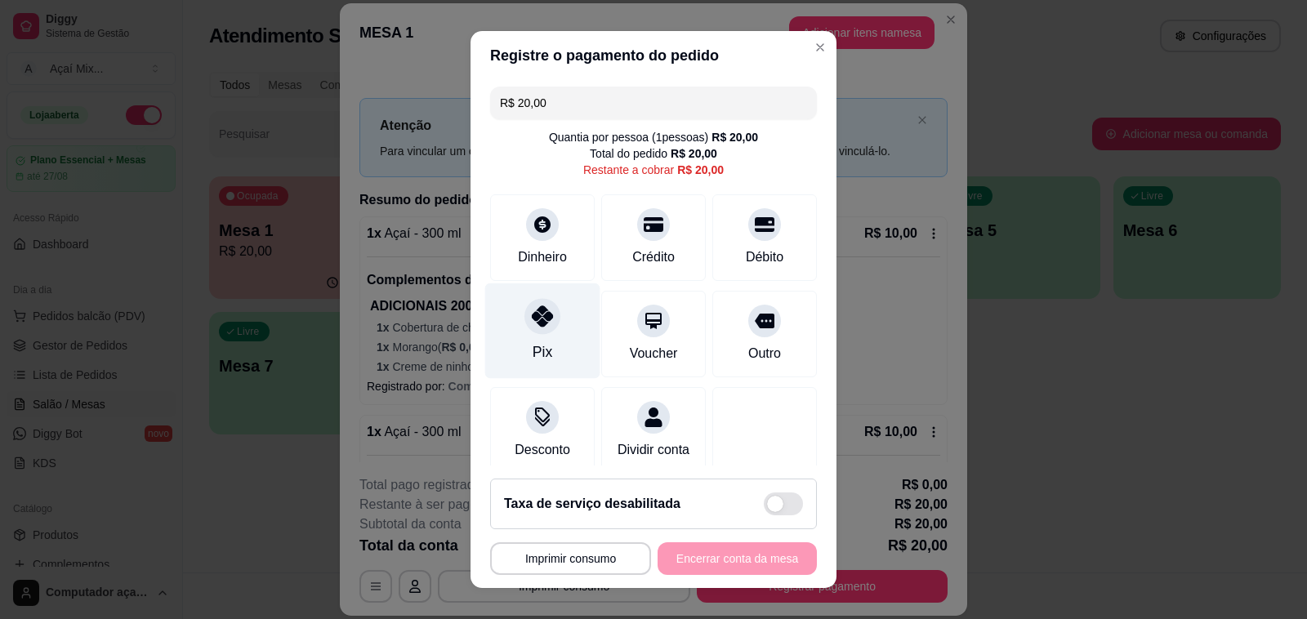
click at [537, 332] on div at bounding box center [542, 316] width 36 height 36
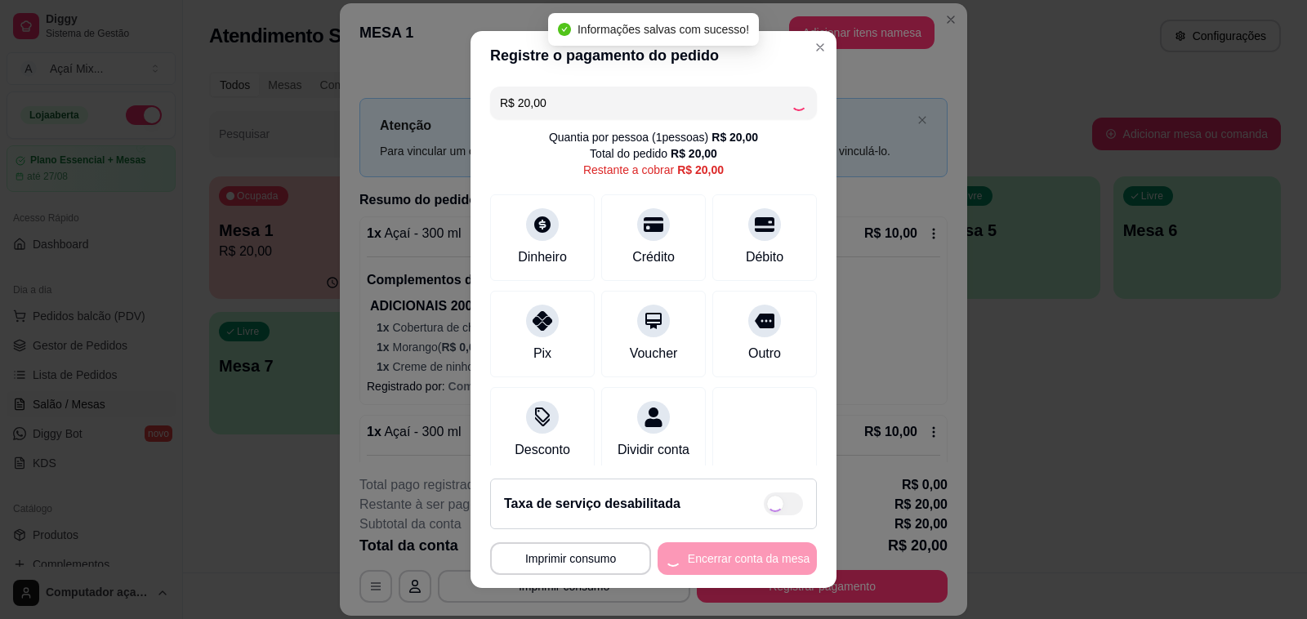
type input "R$ 0,00"
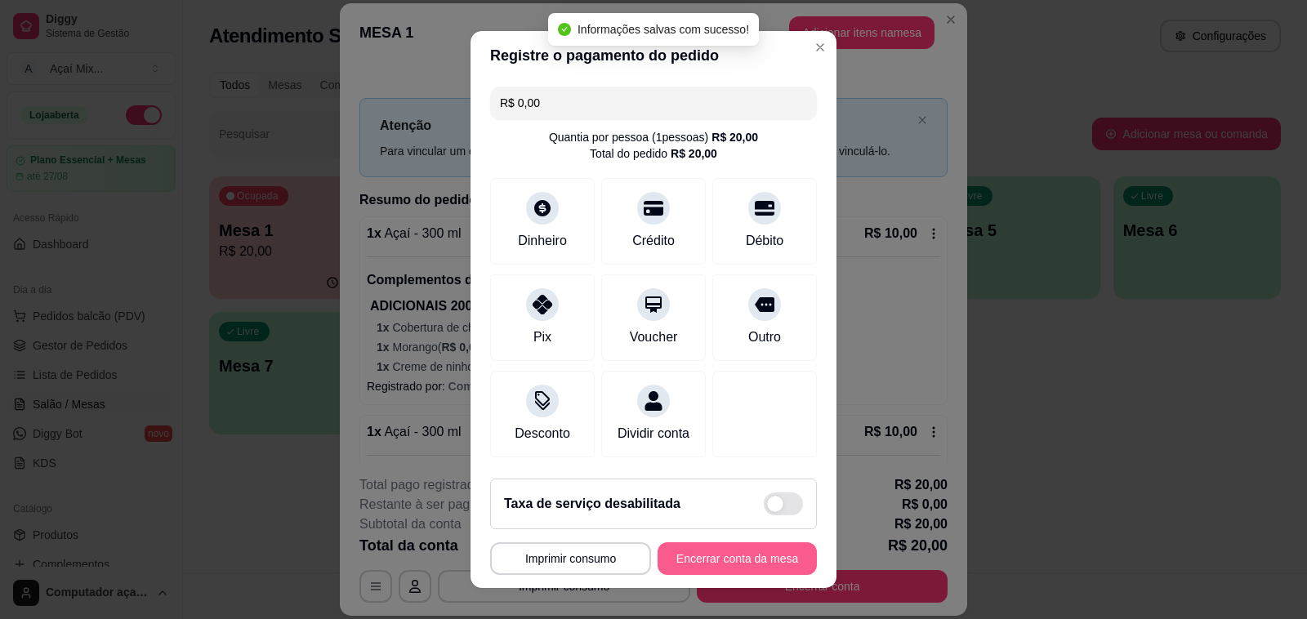
click at [754, 560] on button "Encerrar conta da mesa" at bounding box center [736, 558] width 159 height 33
